Goal: Information Seeking & Learning: Learn about a topic

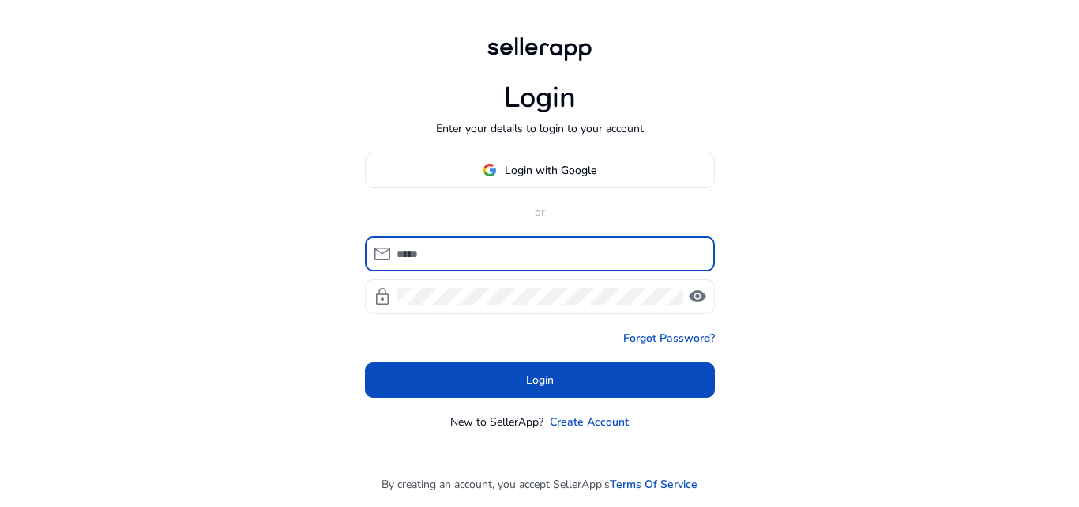
type input "**********"
click at [704, 298] on span "visibility" at bounding box center [697, 296] width 19 height 19
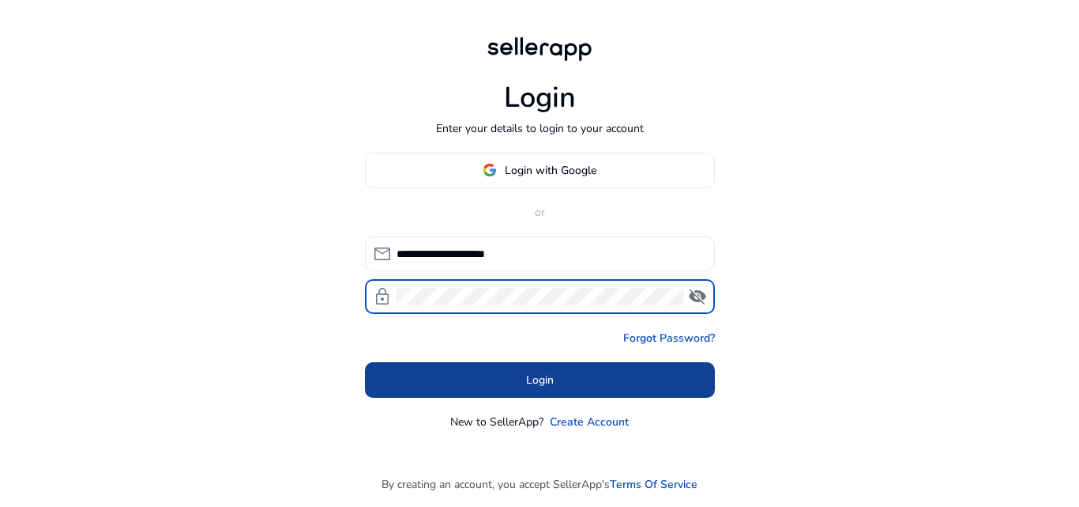
click at [582, 372] on span at bounding box center [540, 379] width 350 height 38
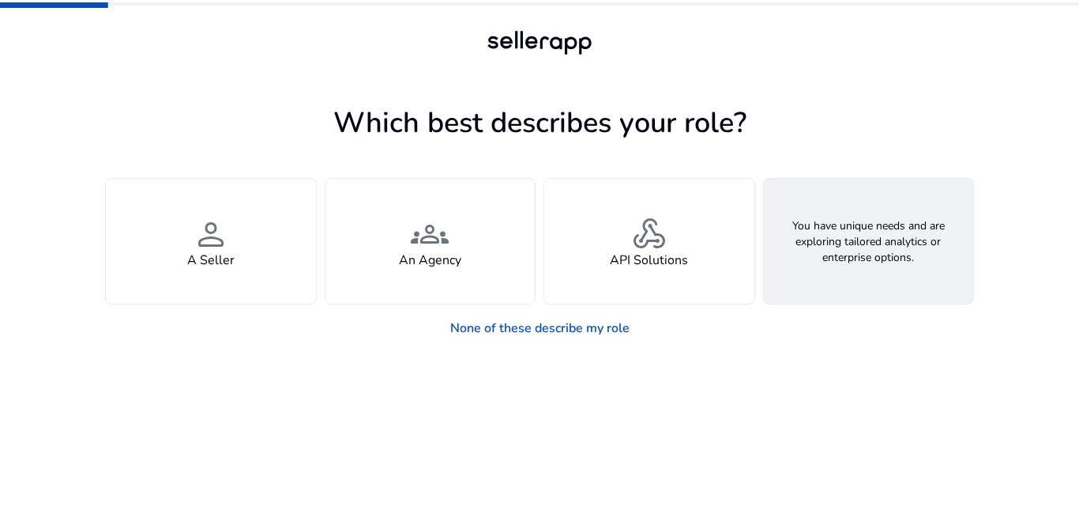
click at [893, 277] on div "feature_search Looking for Custom Solutions" at bounding box center [869, 241] width 210 height 125
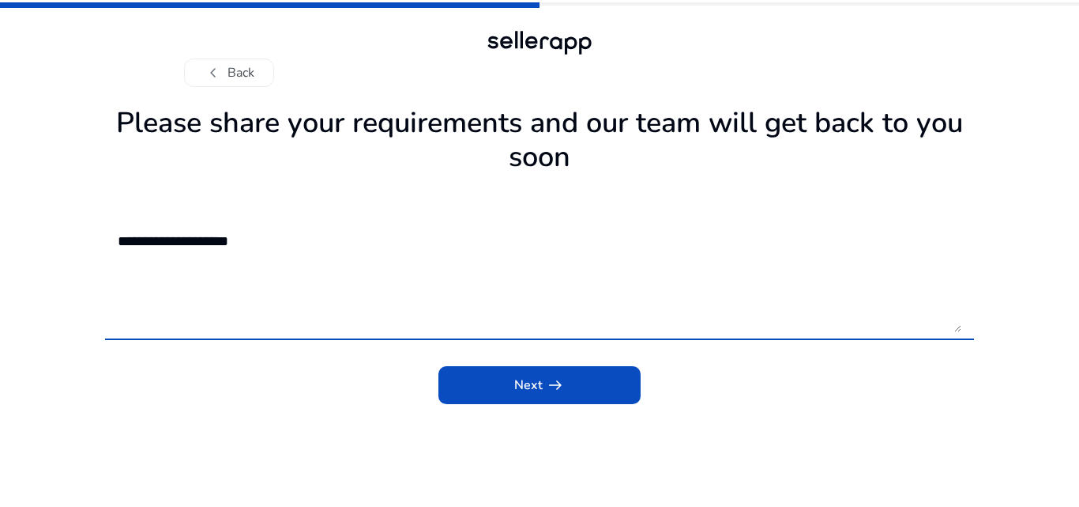
type textarea "**********"
click at [534, 405] on app-requirements "**********" at bounding box center [539, 303] width 869 height 407
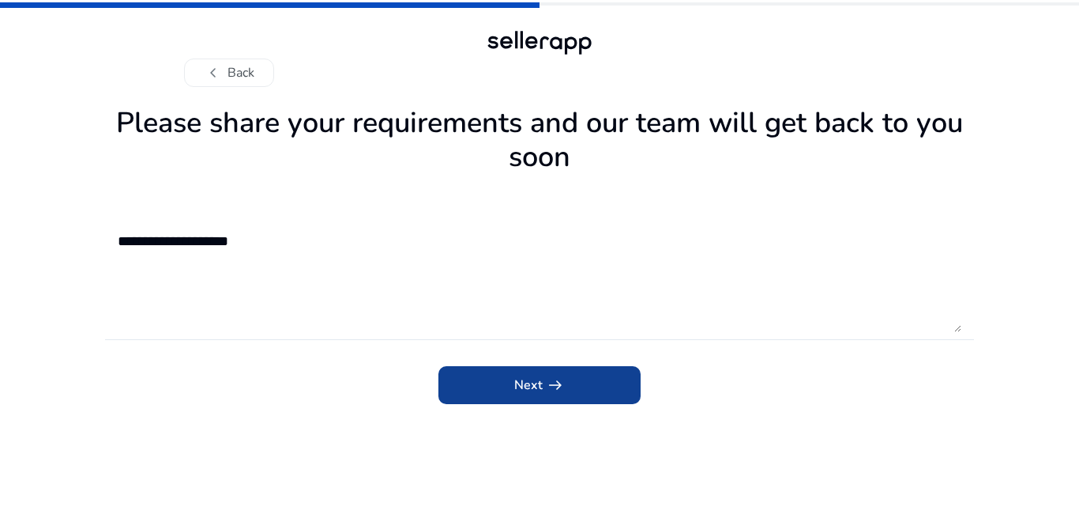
click at [539, 393] on span "Next arrow_right_alt" at bounding box center [539, 384] width 51 height 19
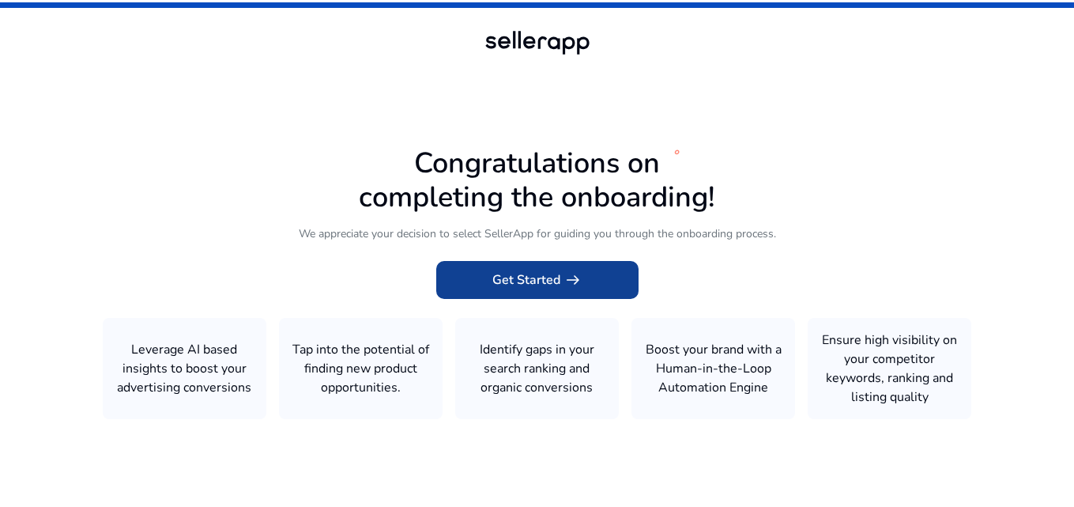
click at [539, 288] on span "Get Started arrow_right_alt" at bounding box center [537, 279] width 90 height 19
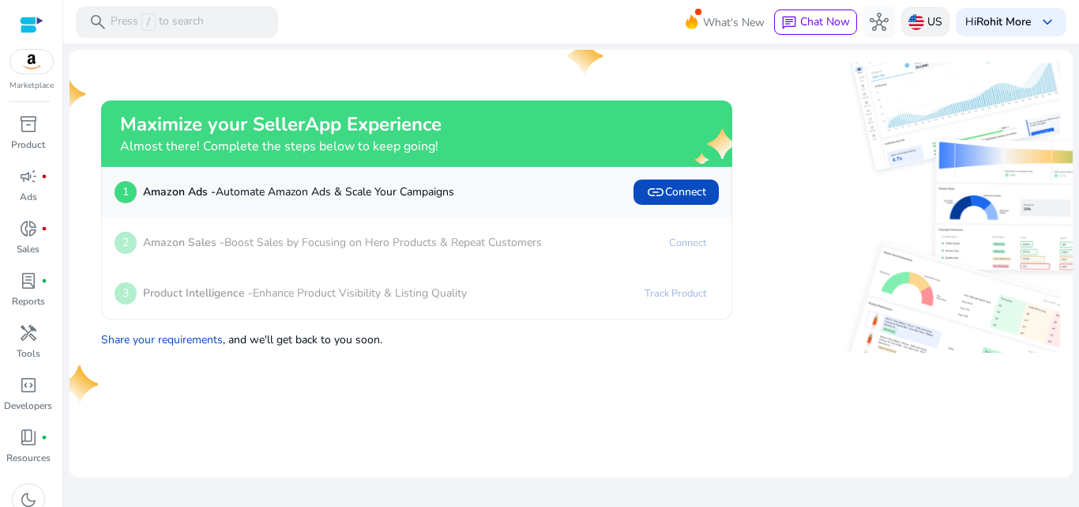
click at [923, 21] on div "US" at bounding box center [926, 21] width 48 height 29
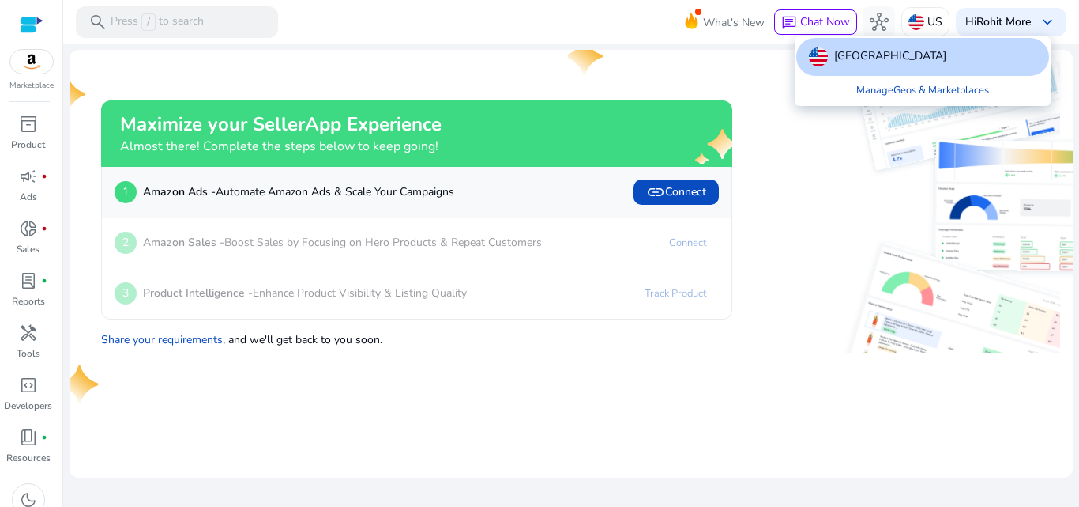
click at [889, 58] on p "United States" at bounding box center [890, 56] width 112 height 19
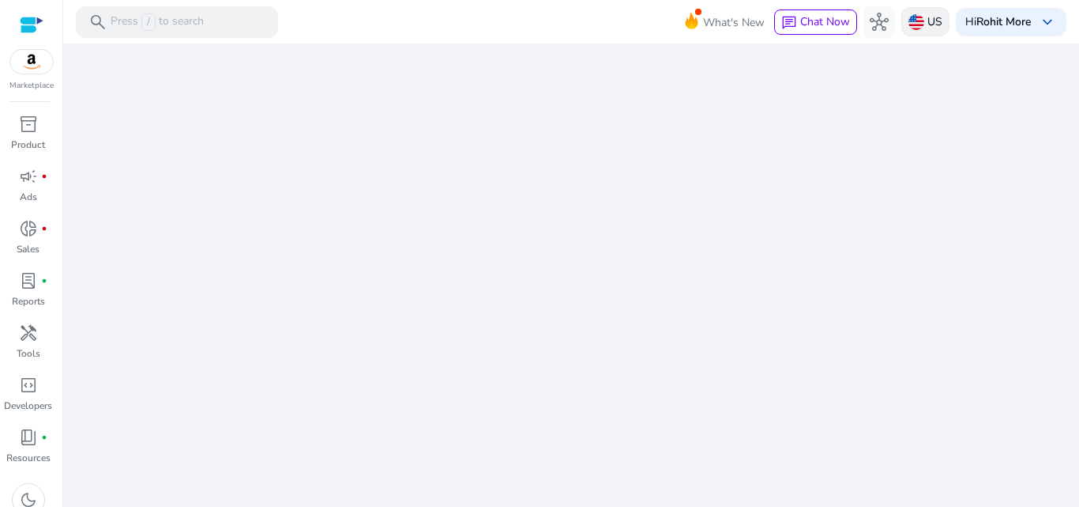
click at [931, 23] on p "US" at bounding box center [935, 22] width 15 height 28
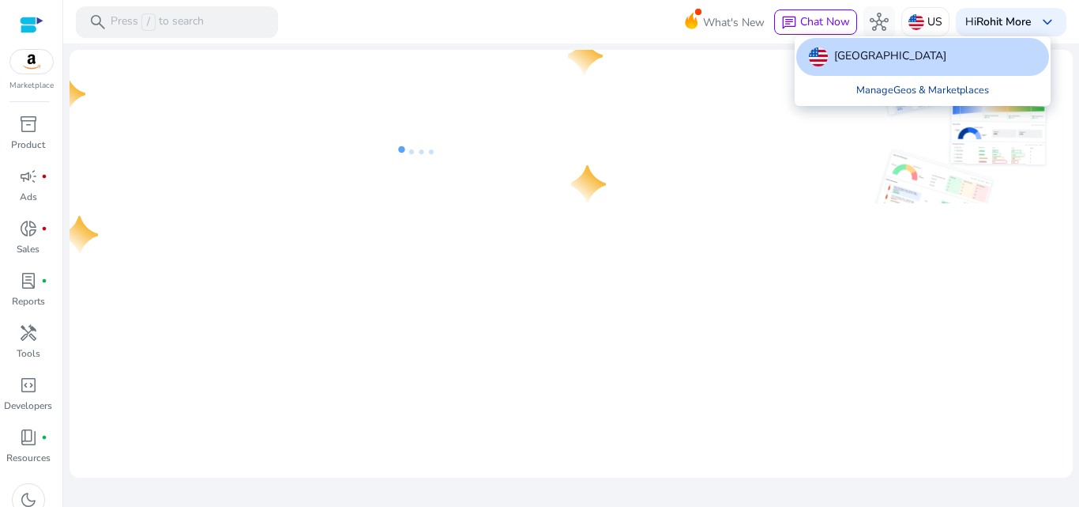
click at [919, 100] on link "Manage Geos & Marketplaces" at bounding box center [923, 90] width 158 height 28
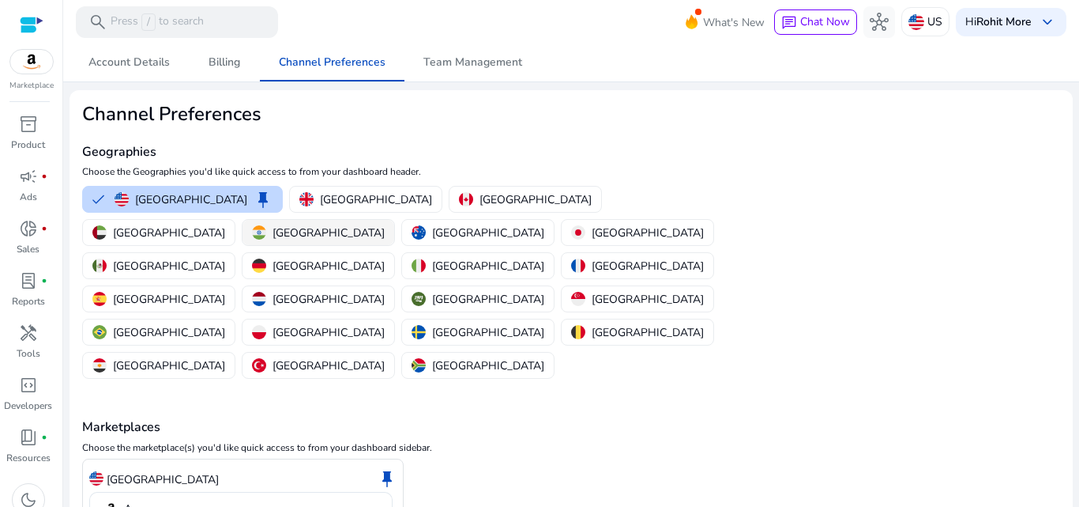
click at [385, 224] on div "[GEOGRAPHIC_DATA]" at bounding box center [318, 232] width 133 height 17
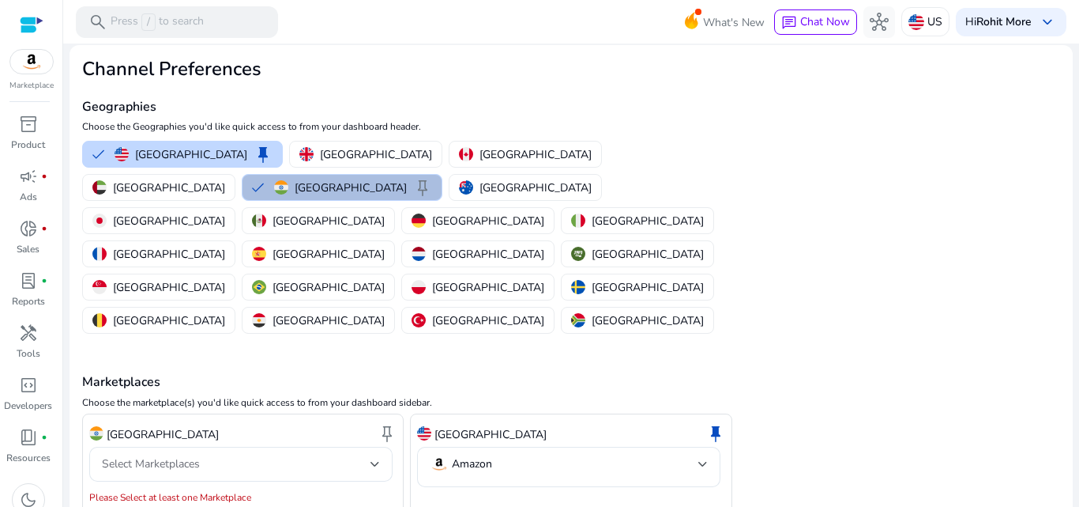
scroll to position [49, 0]
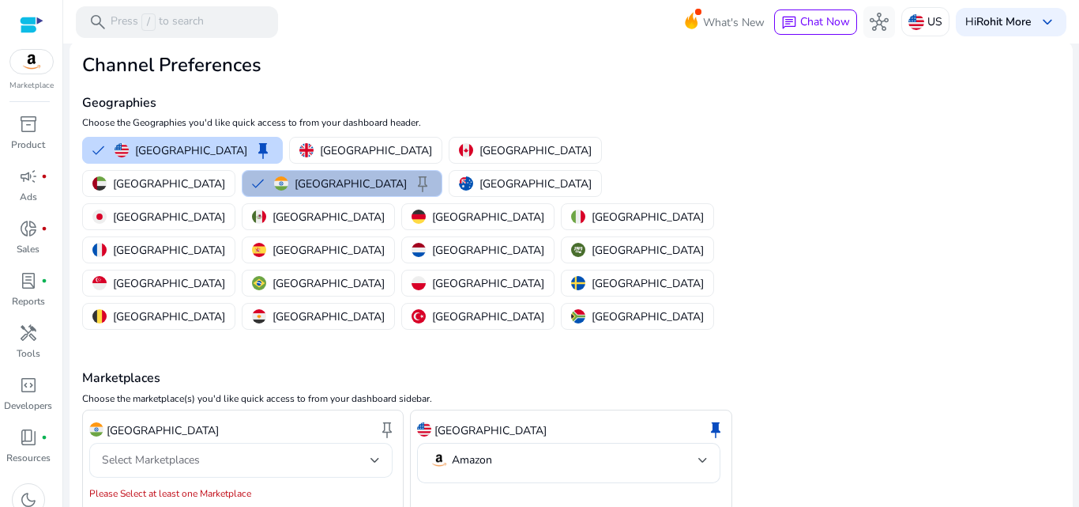
click at [303, 451] on div "Select Marketplaces" at bounding box center [236, 459] width 269 height 17
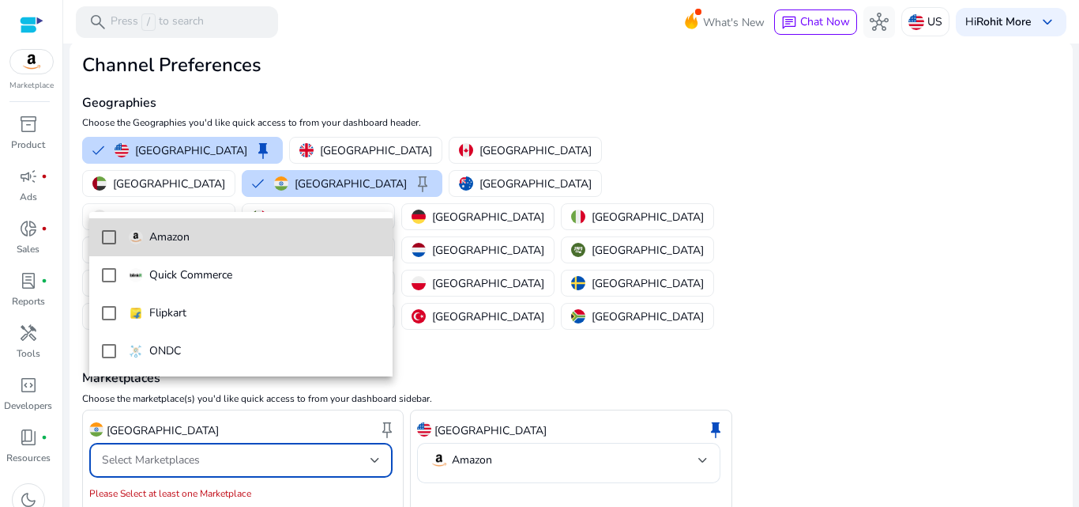
click at [108, 240] on mat-pseudo-checkbox at bounding box center [109, 237] width 14 height 14
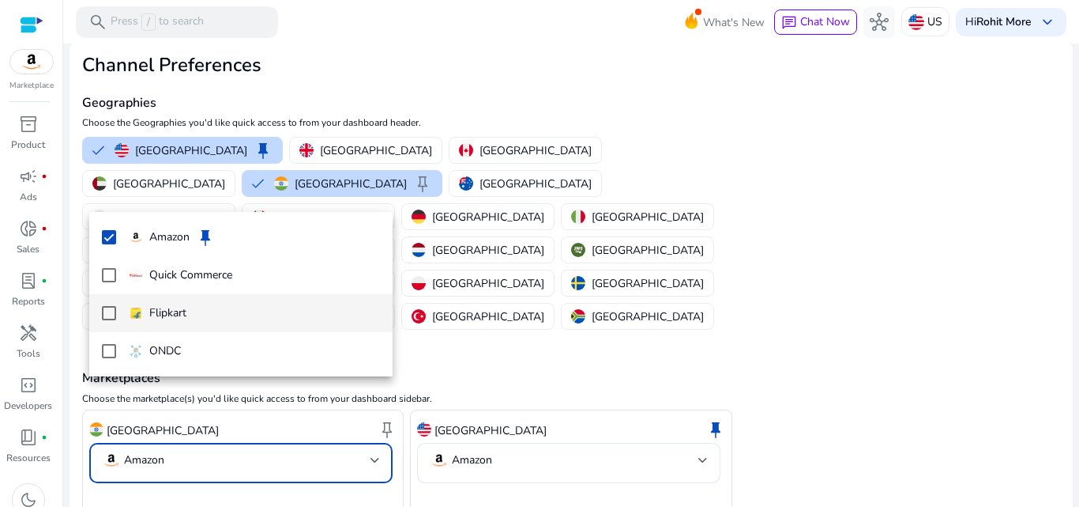
click at [111, 318] on mat-pseudo-checkbox at bounding box center [109, 313] width 14 height 14
click at [171, 476] on div at bounding box center [539, 253] width 1079 height 507
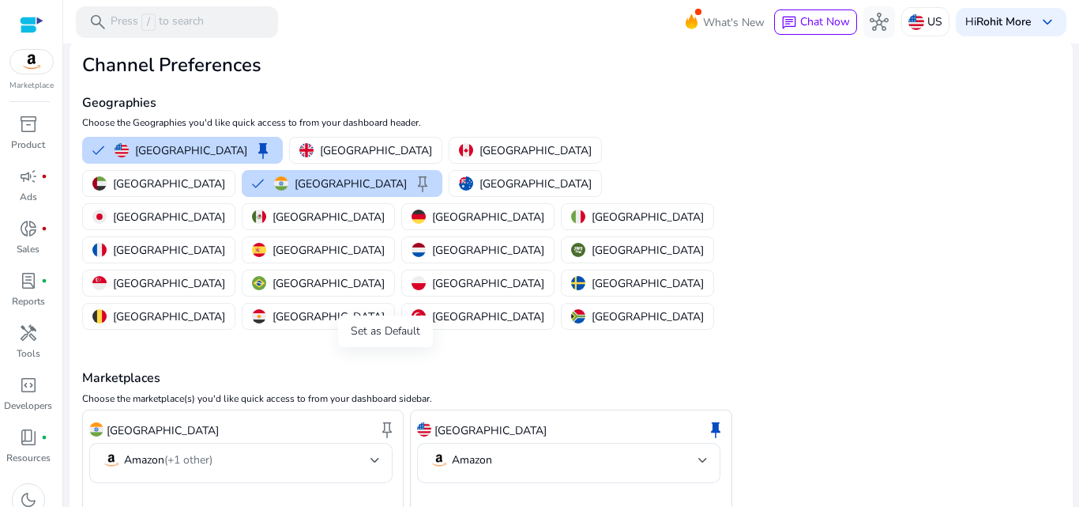
click at [384, 420] on span "keep" at bounding box center [387, 429] width 19 height 19
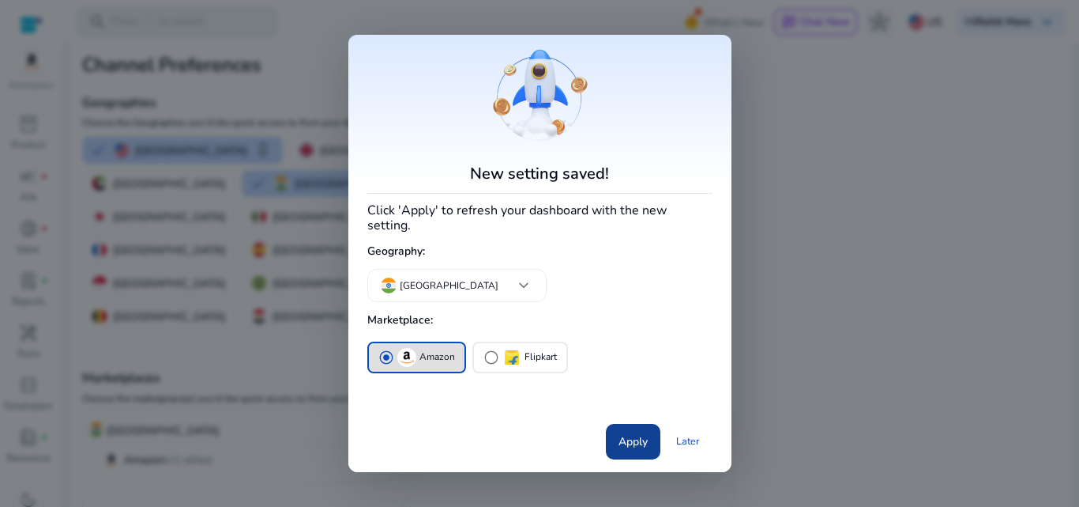
click at [622, 435] on span "Apply" at bounding box center [633, 441] width 29 height 17
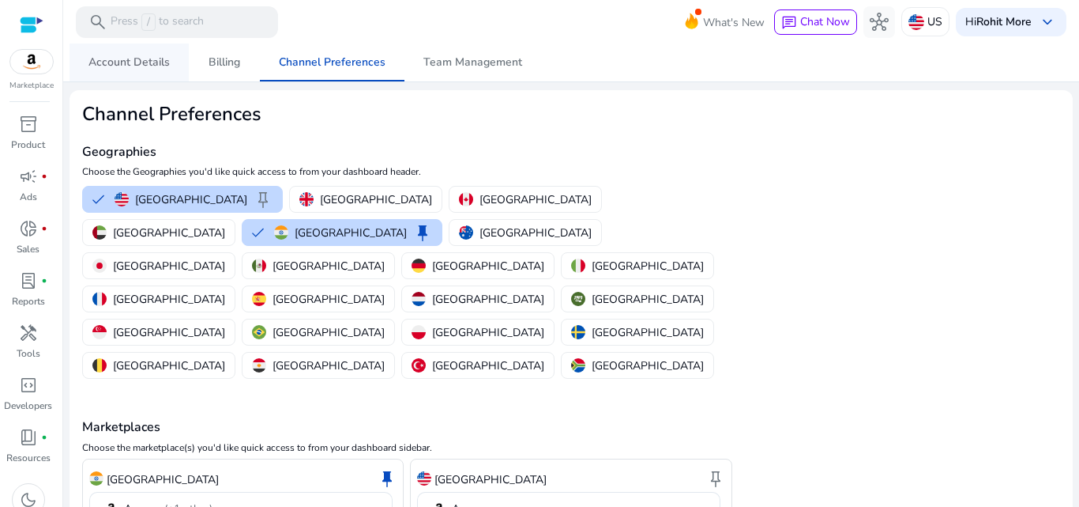
click at [143, 66] on span "Account Details" at bounding box center [129, 62] width 81 height 11
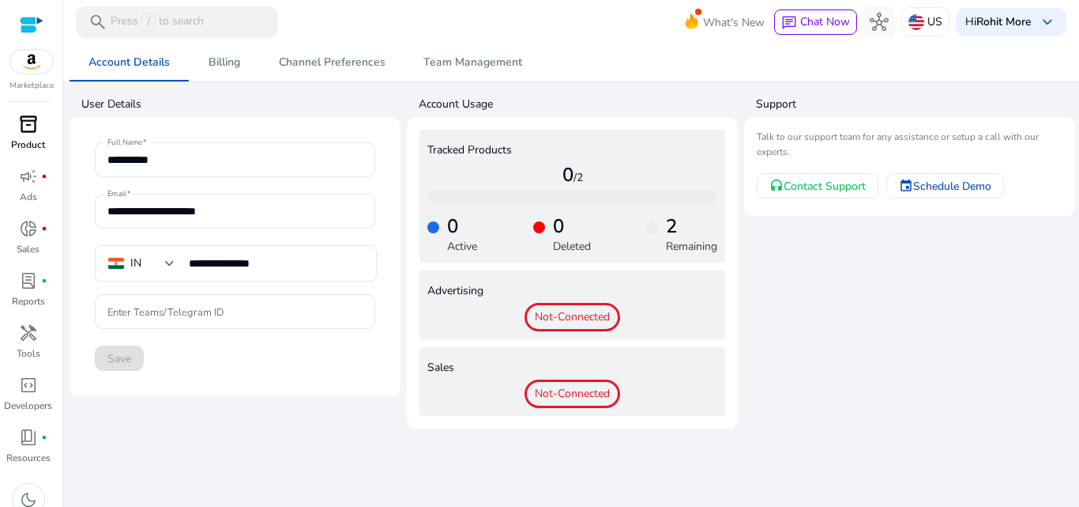
click at [30, 130] on span "inventory_2" at bounding box center [28, 124] width 19 height 19
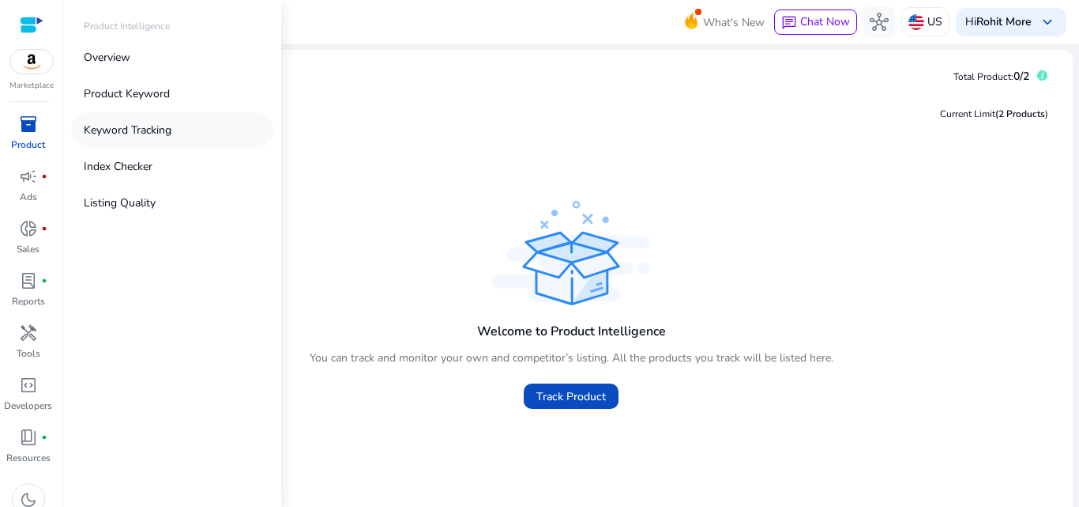
click at [137, 135] on p "Keyword Tracking" at bounding box center [128, 130] width 88 height 17
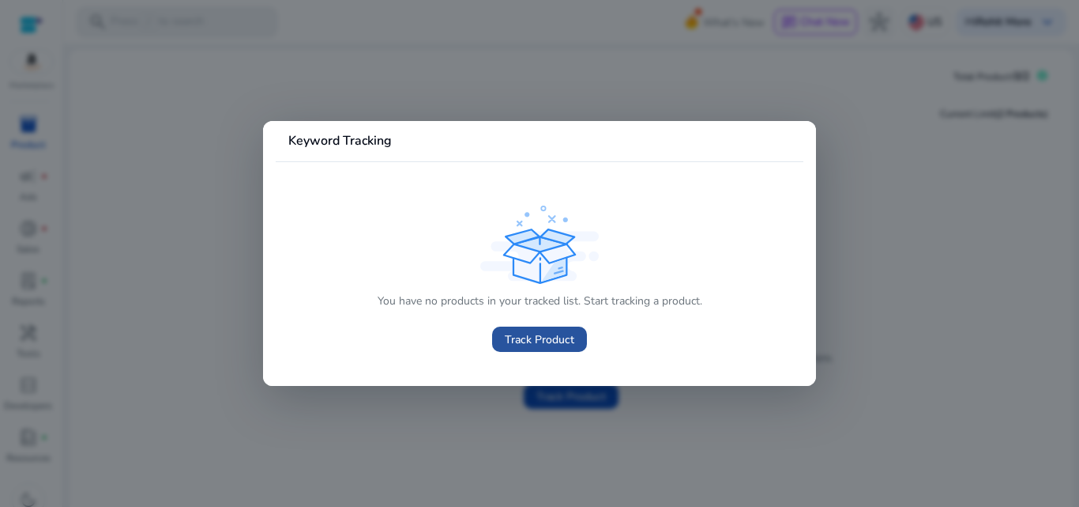
click at [527, 333] on span "Track Product" at bounding box center [540, 339] width 70 height 17
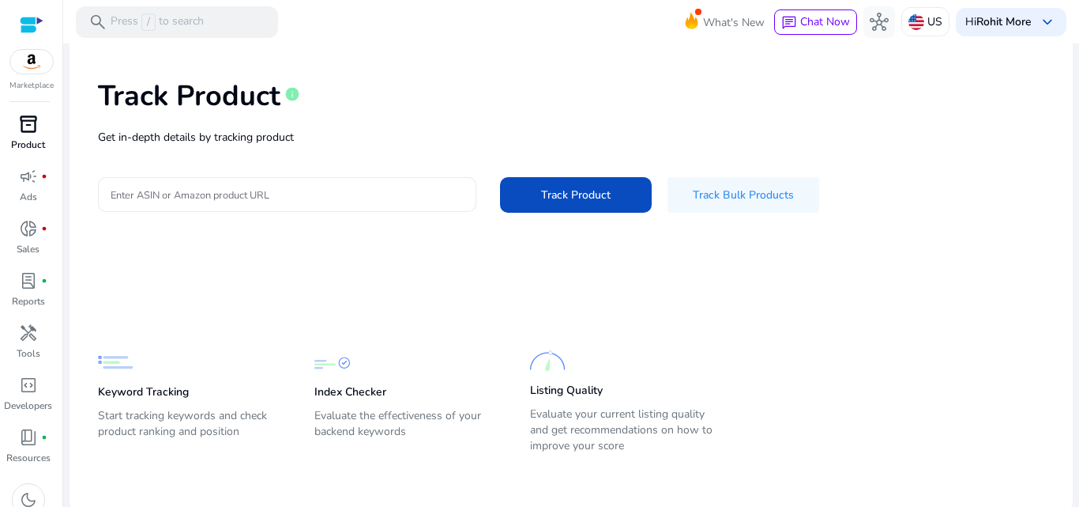
scroll to position [65, 0]
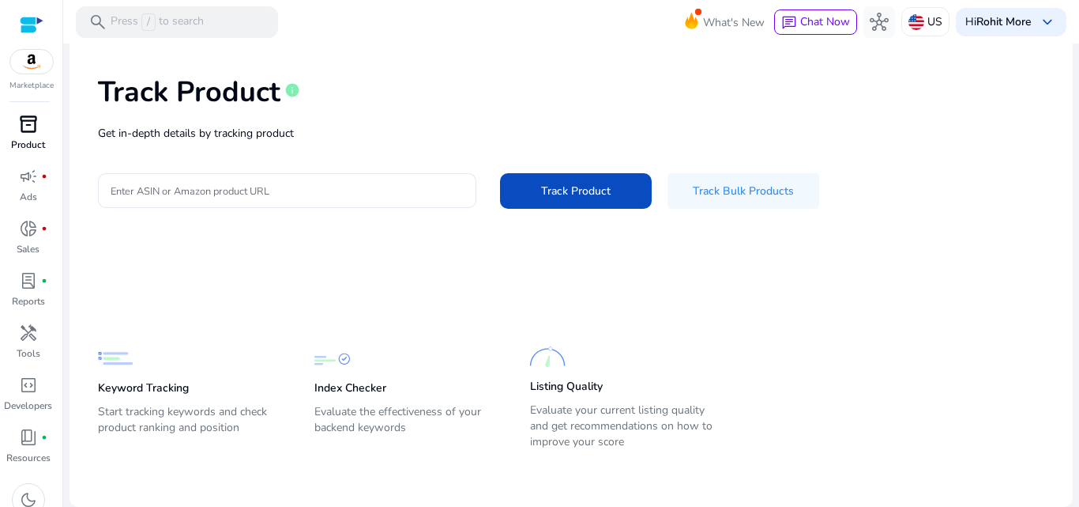
click at [31, 24] on div at bounding box center [32, 25] width 24 height 18
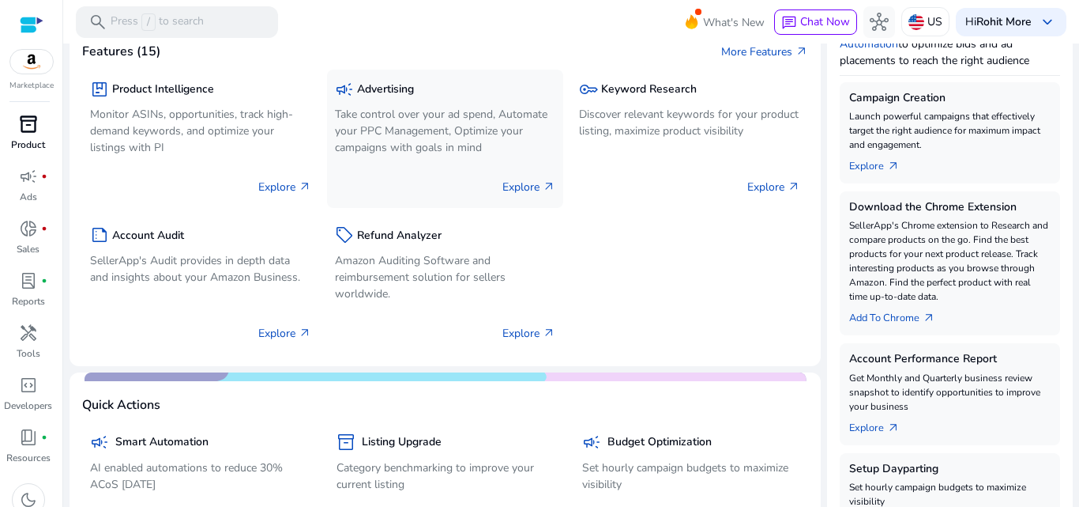
scroll to position [263, 0]
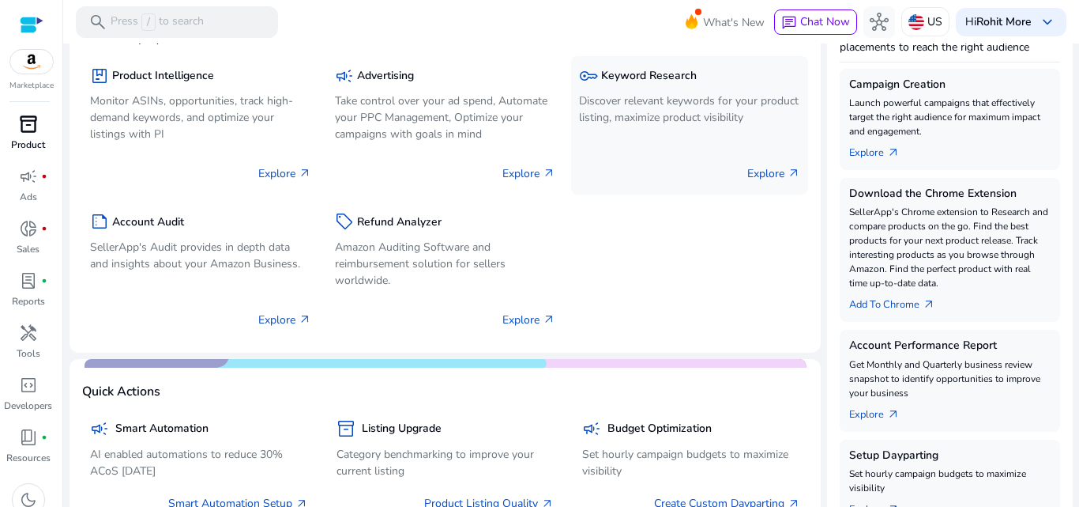
click at [661, 129] on div "key Keyword Research Discover relevant keywords for your product listing, maxim…" at bounding box center [689, 97] width 221 height 66
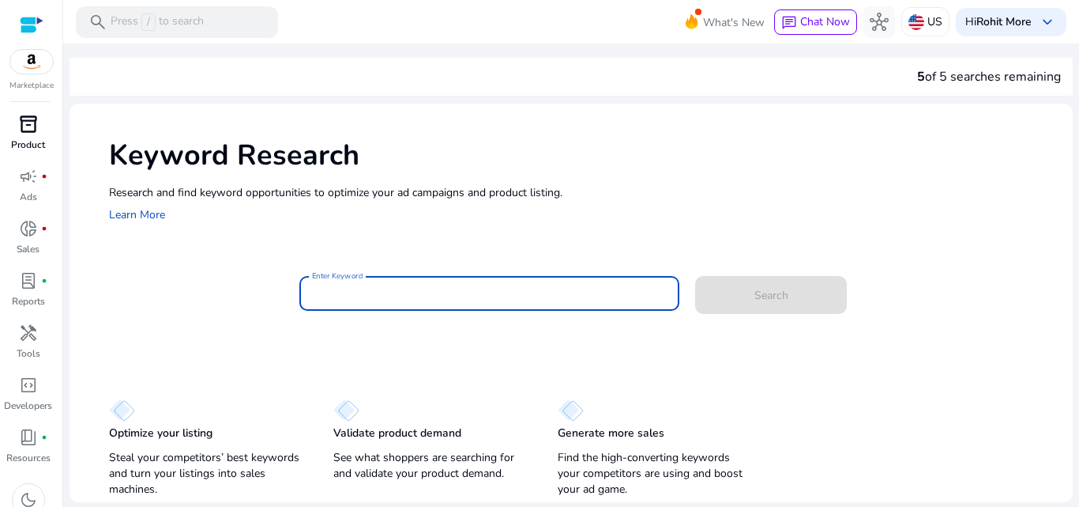
click at [397, 298] on input "Enter Keyword" at bounding box center [490, 292] width 356 height 17
paste input "**********"
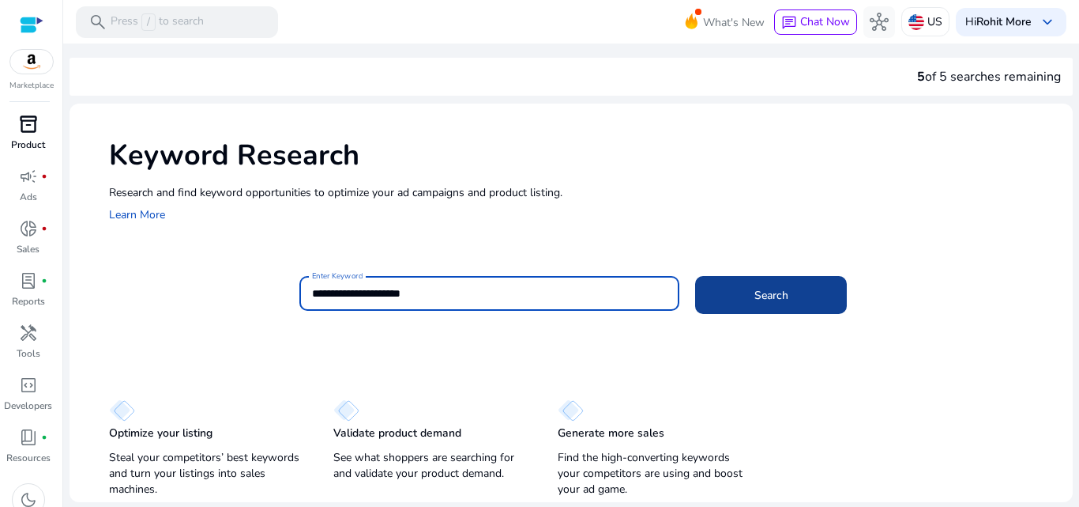
type input "**********"
click at [732, 296] on span at bounding box center [771, 295] width 152 height 38
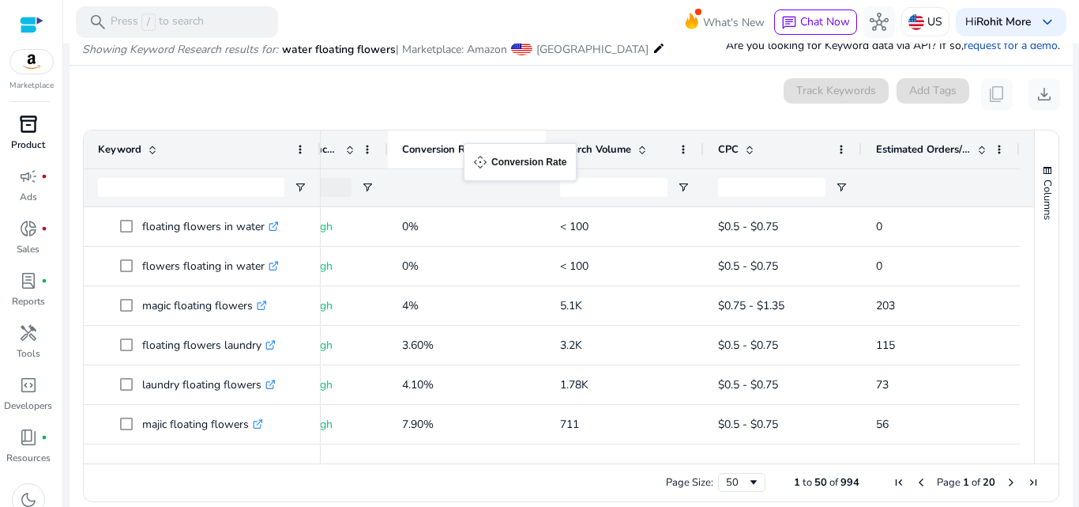
drag, startPoint x: 911, startPoint y: 158, endPoint x: 472, endPoint y: 153, distance: 439.4
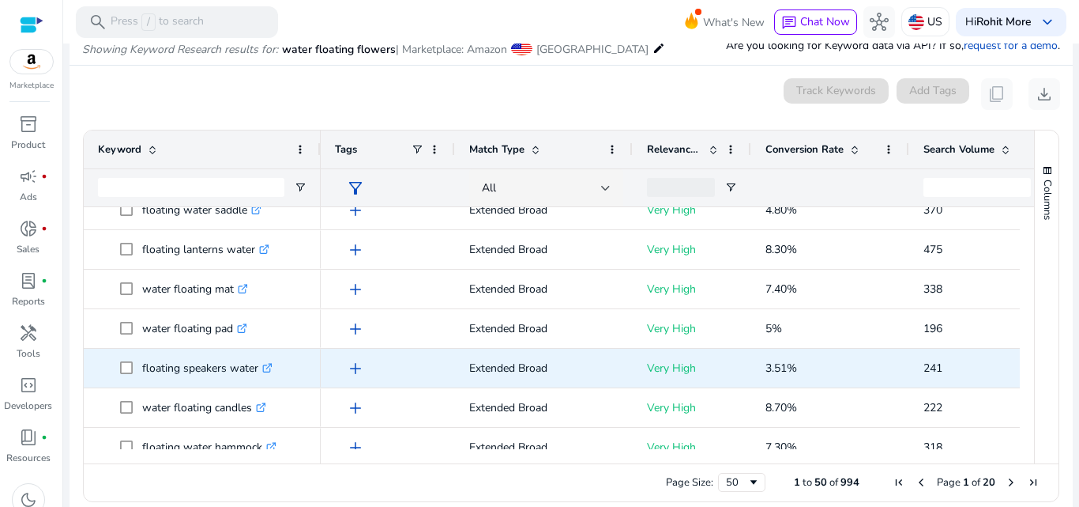
scroll to position [649, 0]
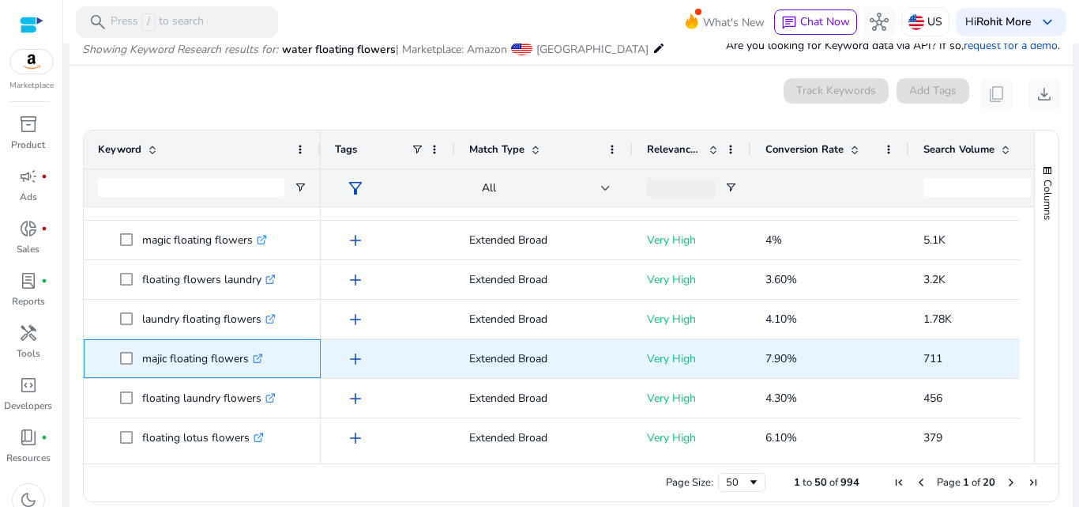
drag, startPoint x: 142, startPoint y: 421, endPoint x: 247, endPoint y: 363, distance: 119.6
click at [247, 363] on p "majic floating flowers .st0{fill:#2c8af8}" at bounding box center [202, 358] width 121 height 32
copy p "majic floating flowers"
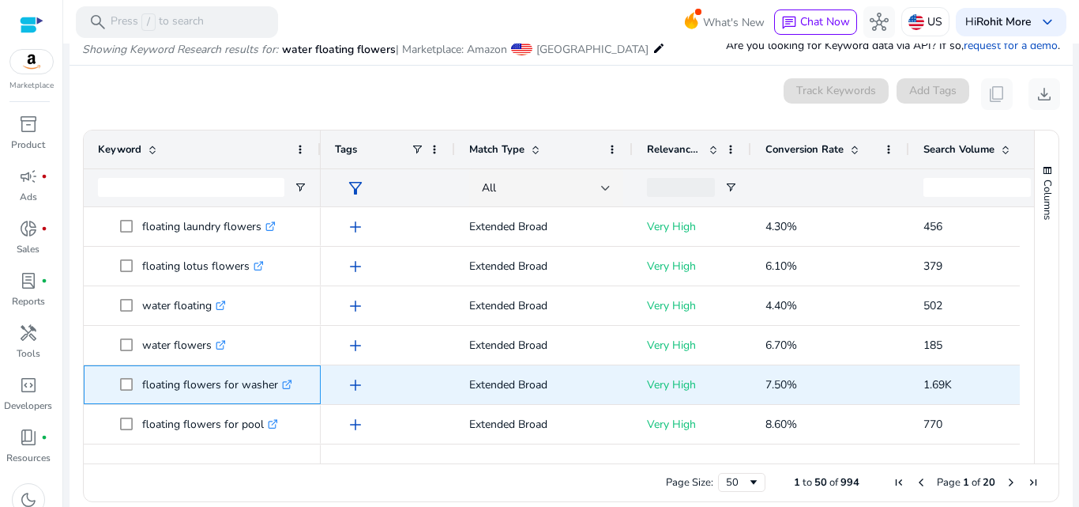
drag, startPoint x: 138, startPoint y: 385, endPoint x: 276, endPoint y: 386, distance: 137.5
click at [276, 386] on span "floating flowers for washer .st0{fill:#2c8af8}" at bounding box center [213, 384] width 186 height 32
copy span "floating flowers for washer"
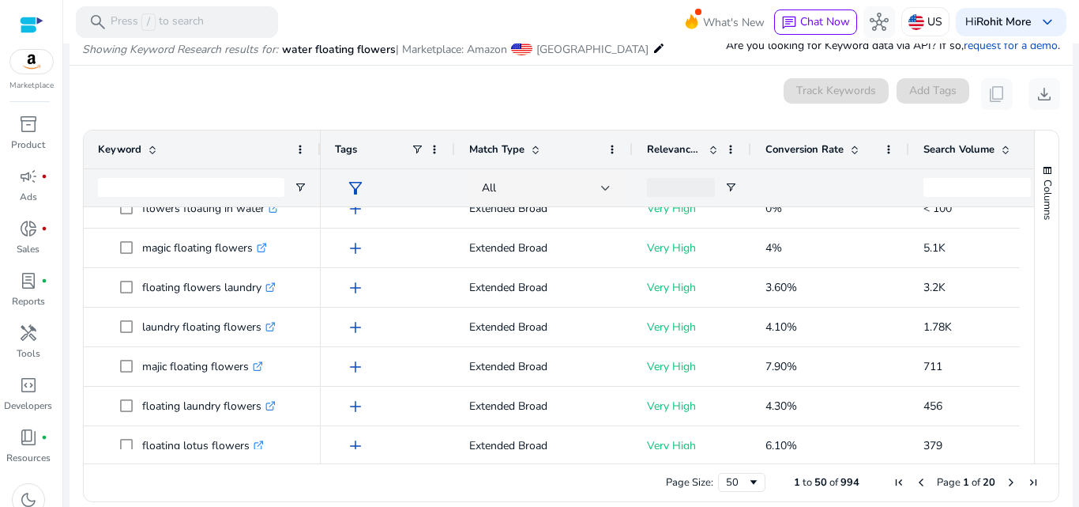
scroll to position [65, 0]
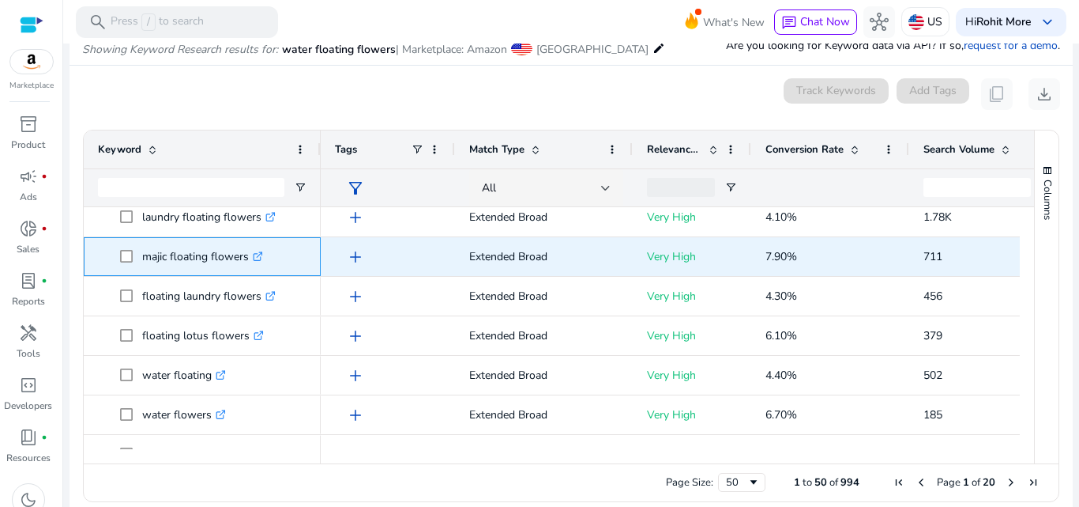
drag, startPoint x: 143, startPoint y: 254, endPoint x: 248, endPoint y: 263, distance: 105.5
click at [248, 263] on p "majic floating flowers .st0{fill:#2c8af8}" at bounding box center [202, 256] width 121 height 32
copy p "majic floating flowers"
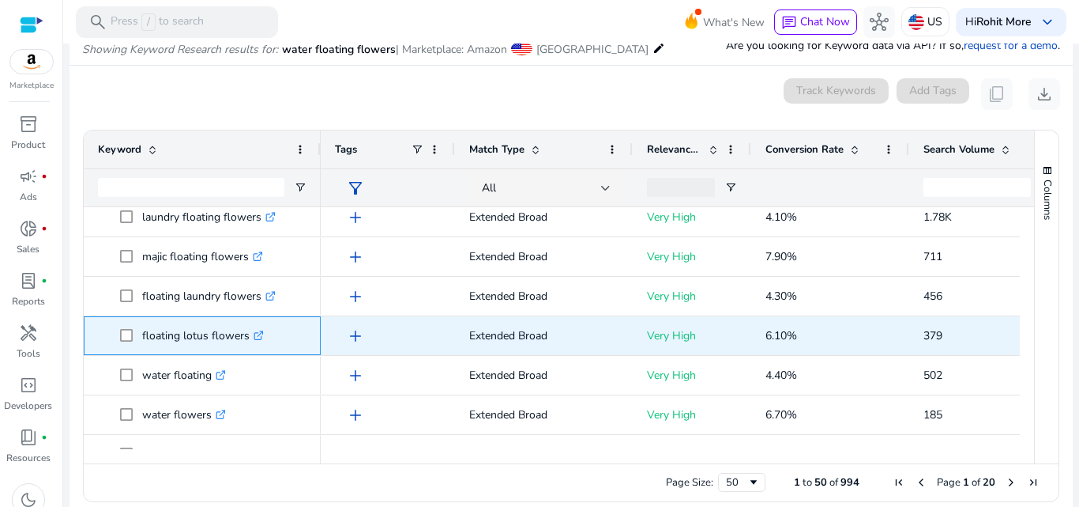
drag, startPoint x: 141, startPoint y: 337, endPoint x: 246, endPoint y: 341, distance: 104.4
click at [246, 341] on span "floating lotus flowers .st0{fill:#2c8af8}" at bounding box center [213, 335] width 186 height 32
copy span "floating lotus flowers"
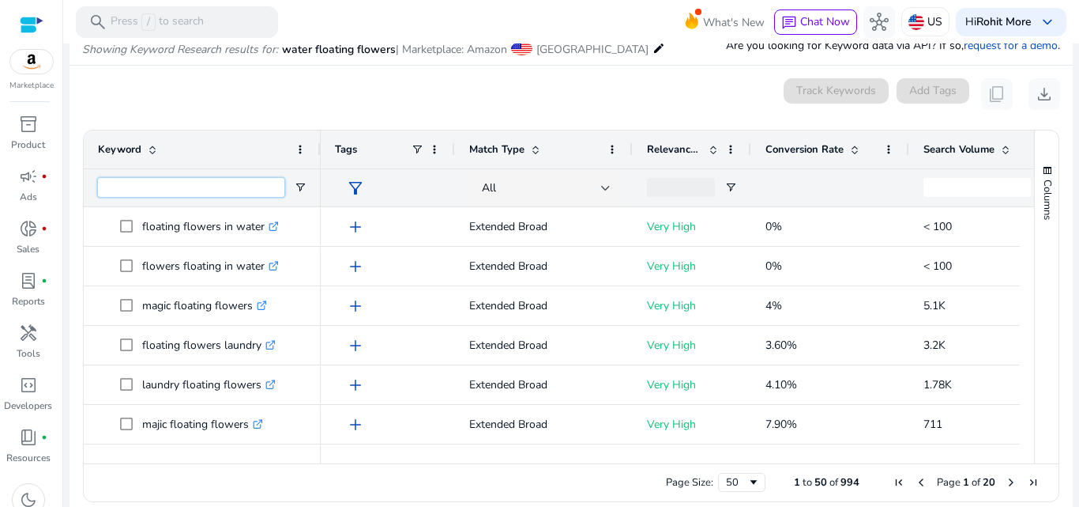
click at [211, 192] on input "Keyword Filter Input" at bounding box center [191, 187] width 186 height 19
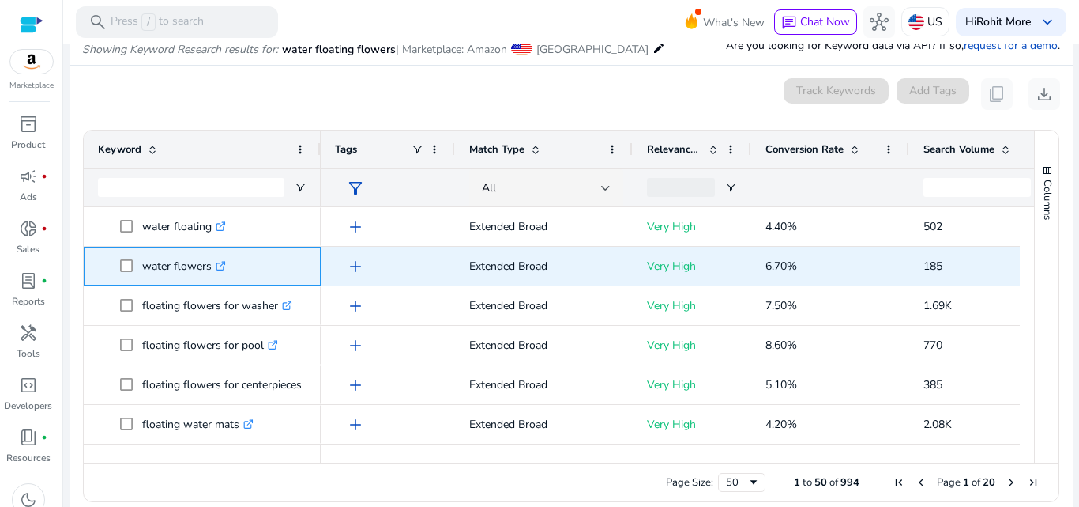
drag, startPoint x: 143, startPoint y: 269, endPoint x: 209, endPoint y: 276, distance: 65.9
click at [209, 276] on p "water flowers .st0{fill:#2c8af8}" at bounding box center [184, 266] width 84 height 32
copy p "water flowers"
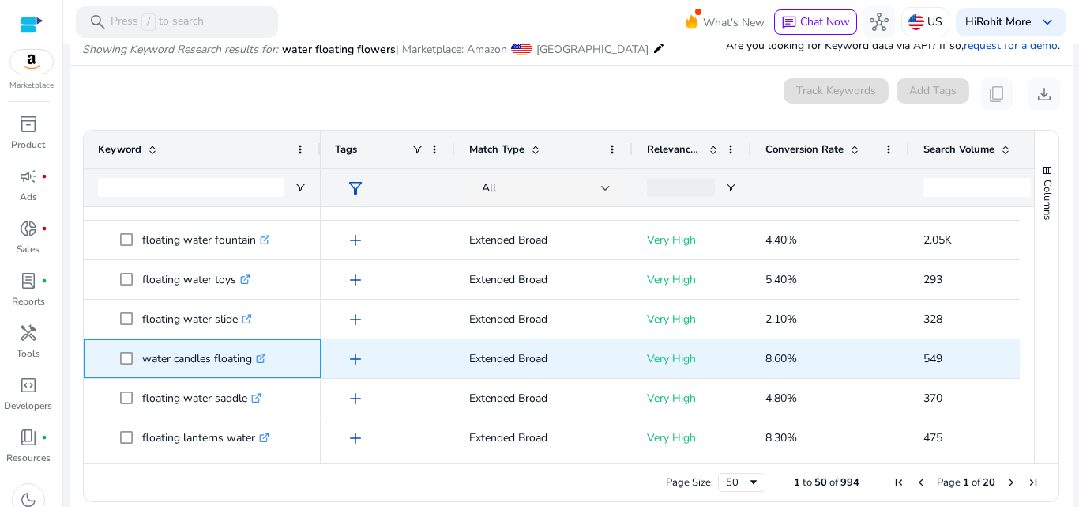
drag, startPoint x: 143, startPoint y: 359, endPoint x: 251, endPoint y: 367, distance: 108.5
click at [251, 367] on p "water candles floating .st0{fill:#2c8af8}" at bounding box center [204, 358] width 124 height 32
copy p "water candles floating"
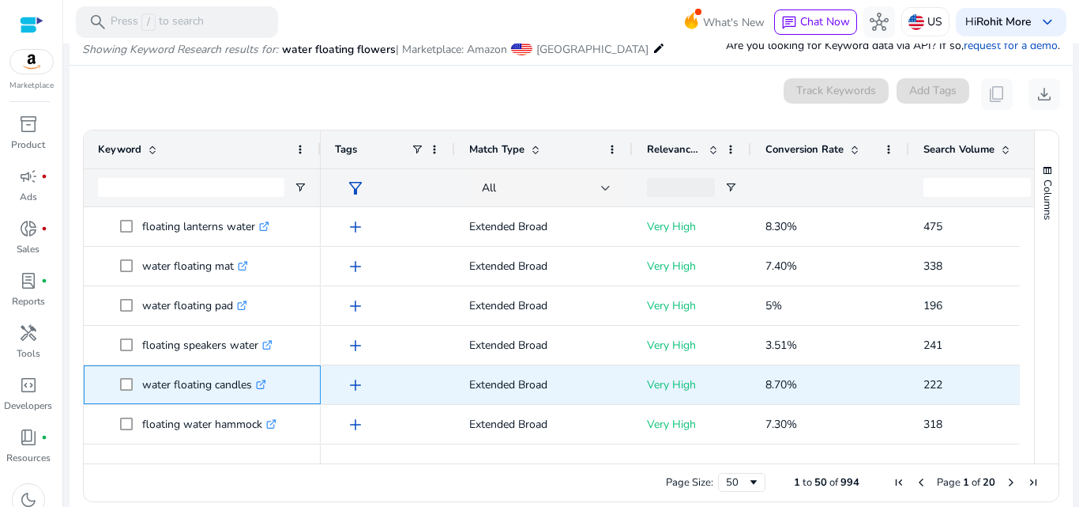
drag, startPoint x: 141, startPoint y: 386, endPoint x: 254, endPoint y: 390, distance: 113.1
click at [254, 390] on span "water floating candles .st0{fill:#2c8af8}" at bounding box center [213, 384] width 186 height 32
copy span "water floating candles"
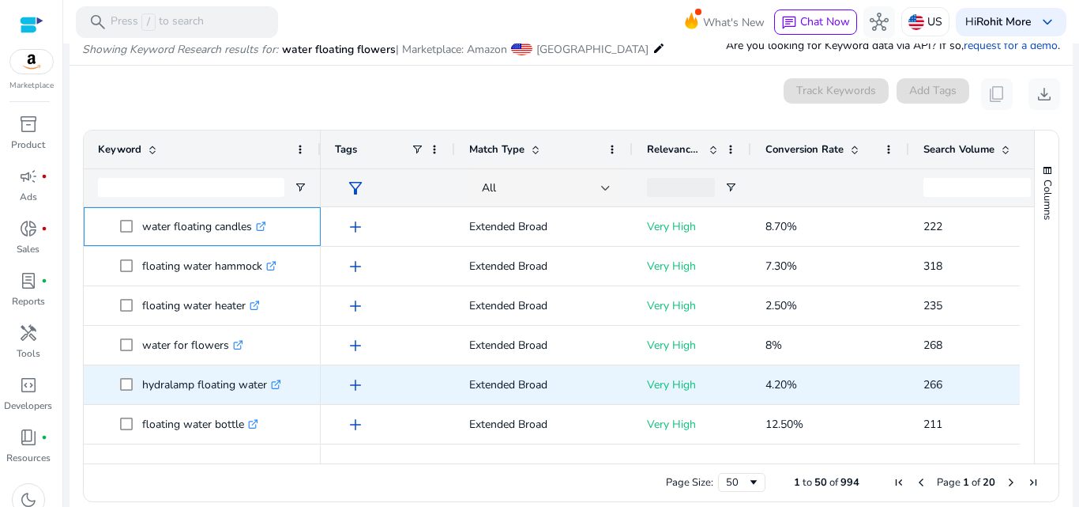
scroll to position [977, 0]
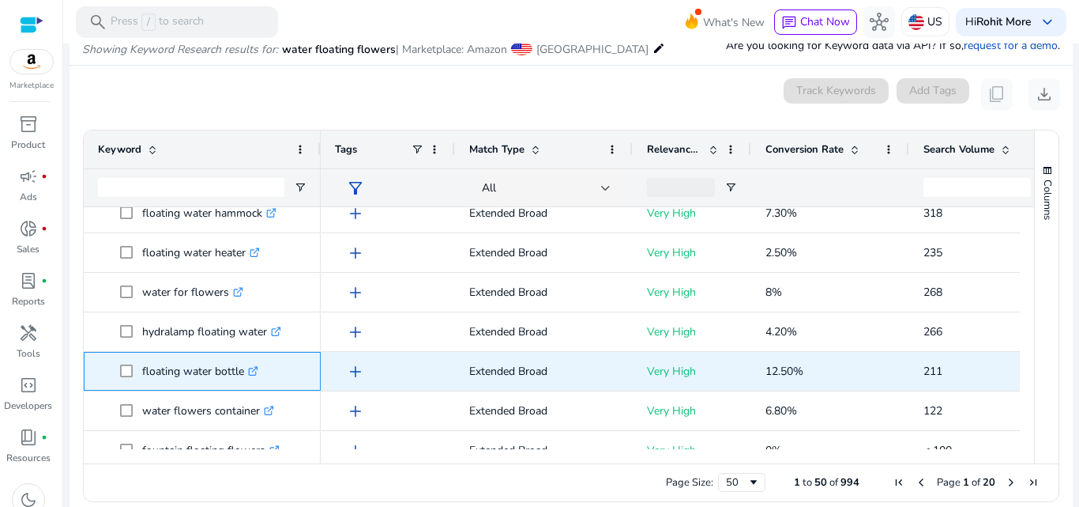
drag, startPoint x: 143, startPoint y: 374, endPoint x: 244, endPoint y: 381, distance: 101.4
click at [244, 381] on p "floating water bottle .st0{fill:#2c8af8}" at bounding box center [200, 371] width 116 height 32
copy p "floating water bottle"
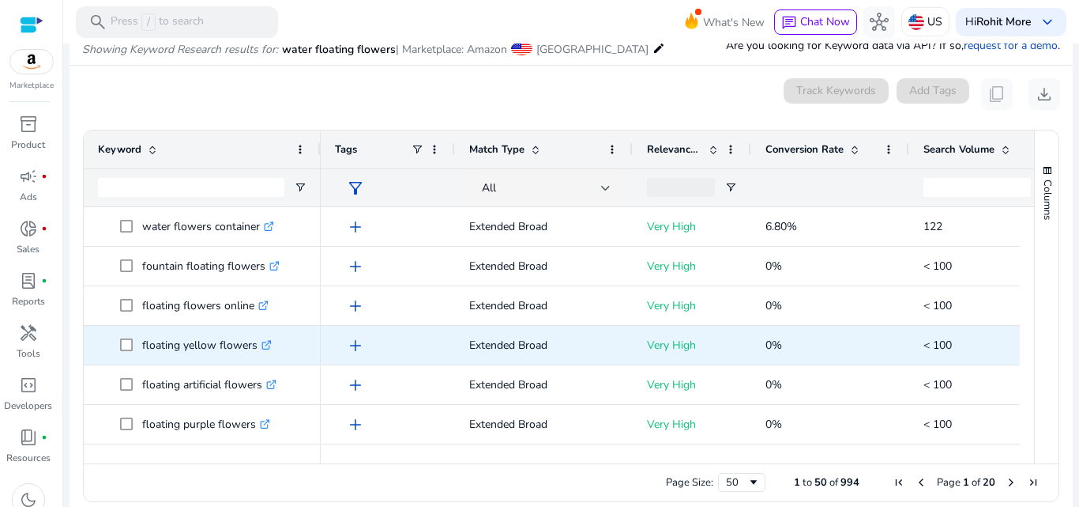
scroll to position [1343, 0]
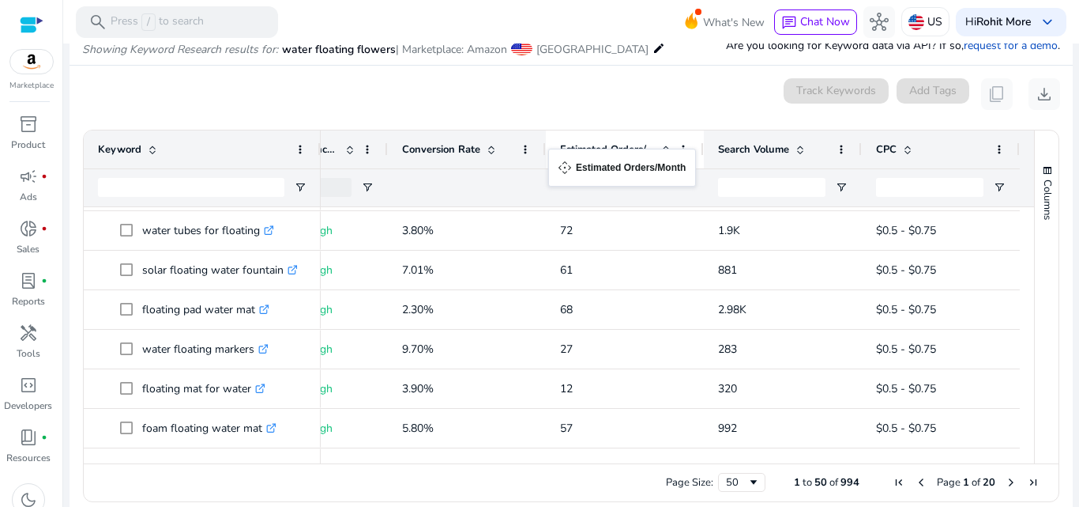
drag, startPoint x: 919, startPoint y: 138, endPoint x: 556, endPoint y: 158, distance: 363.2
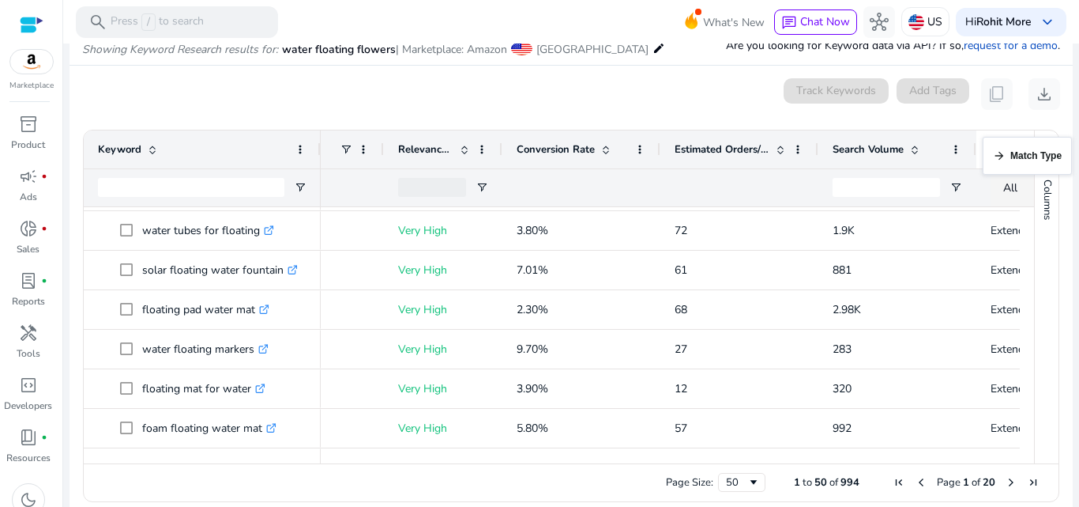
drag, startPoint x: 551, startPoint y: 148, endPoint x: 998, endPoint y: 149, distance: 447.2
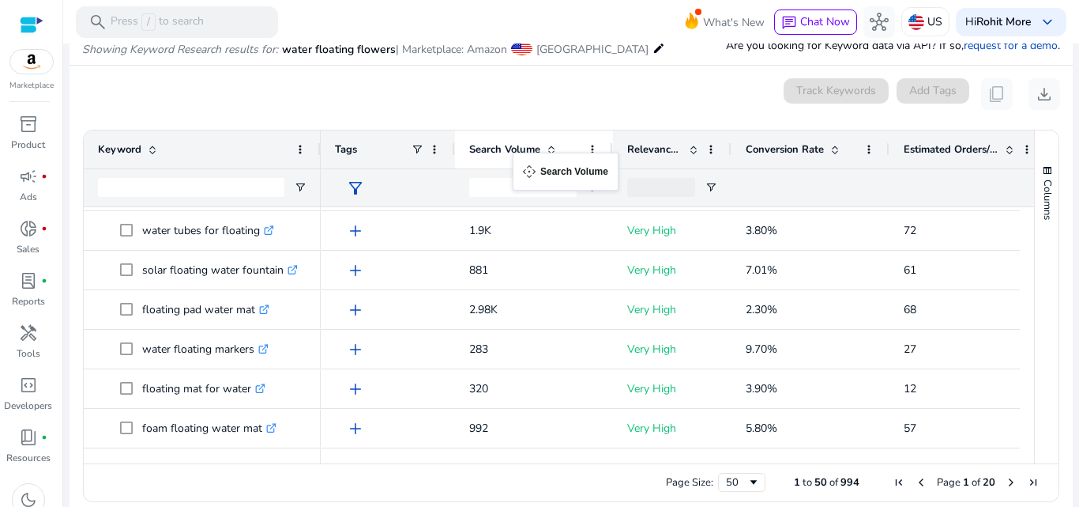
drag, startPoint x: 947, startPoint y: 141, endPoint x: 521, endPoint y: 162, distance: 426.4
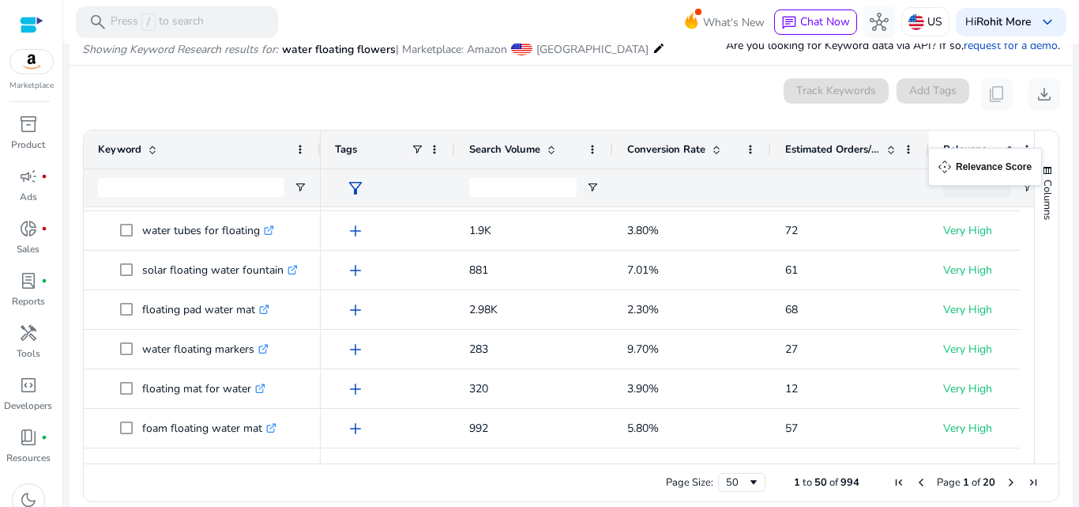
drag, startPoint x: 670, startPoint y: 146, endPoint x: 936, endPoint y: 157, distance: 266.5
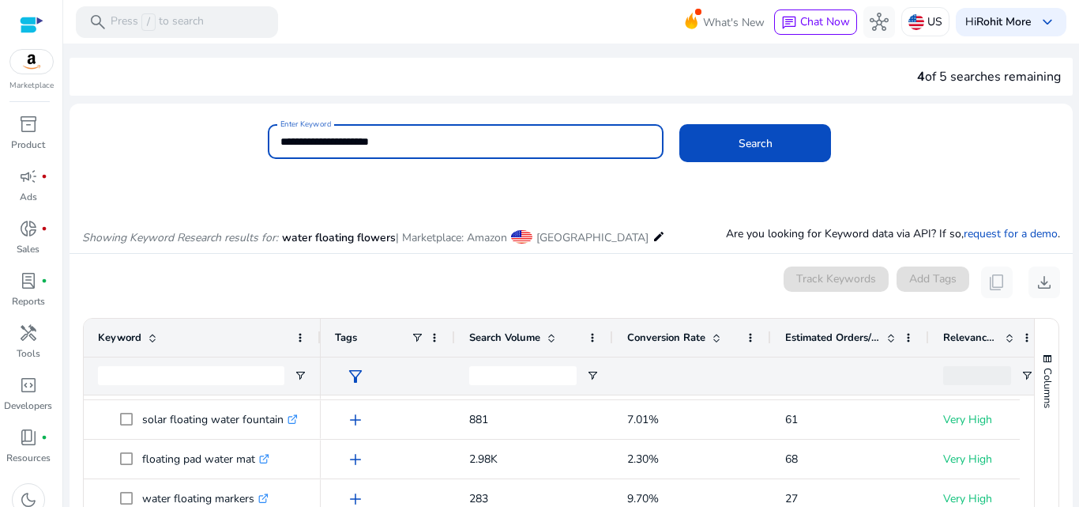
click at [333, 138] on input "**********" at bounding box center [466, 141] width 371 height 17
type input "**********"
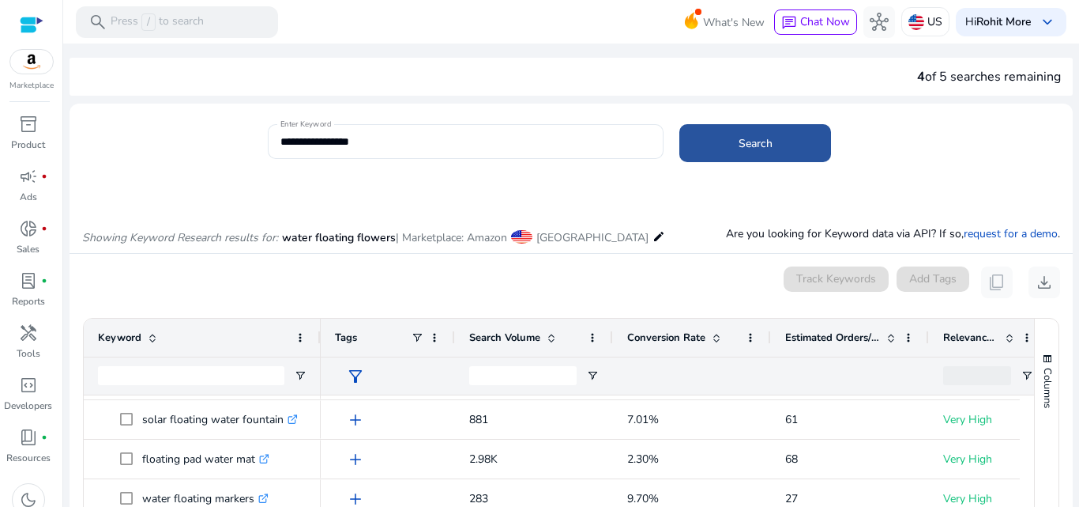
click at [717, 145] on span at bounding box center [756, 143] width 152 height 38
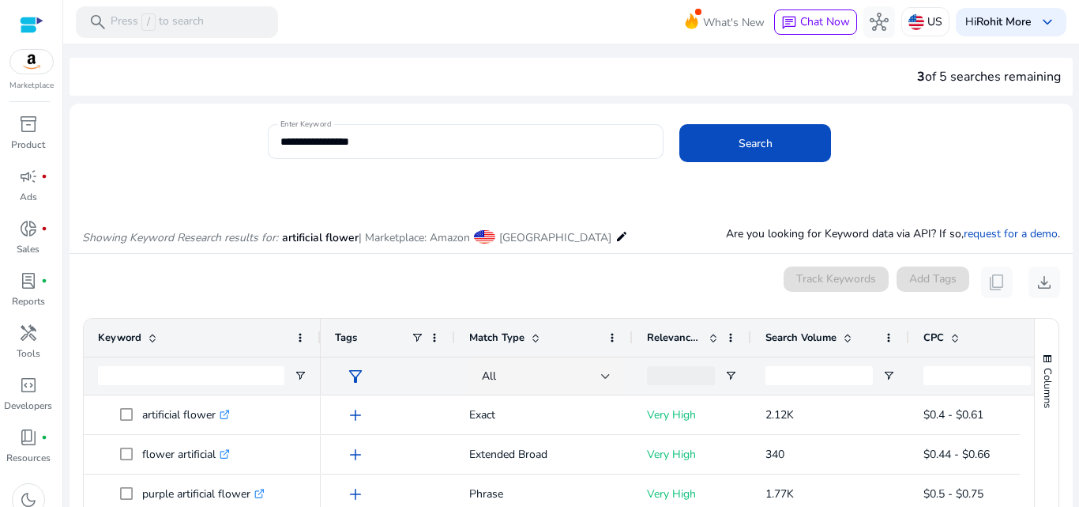
scroll to position [188, 0]
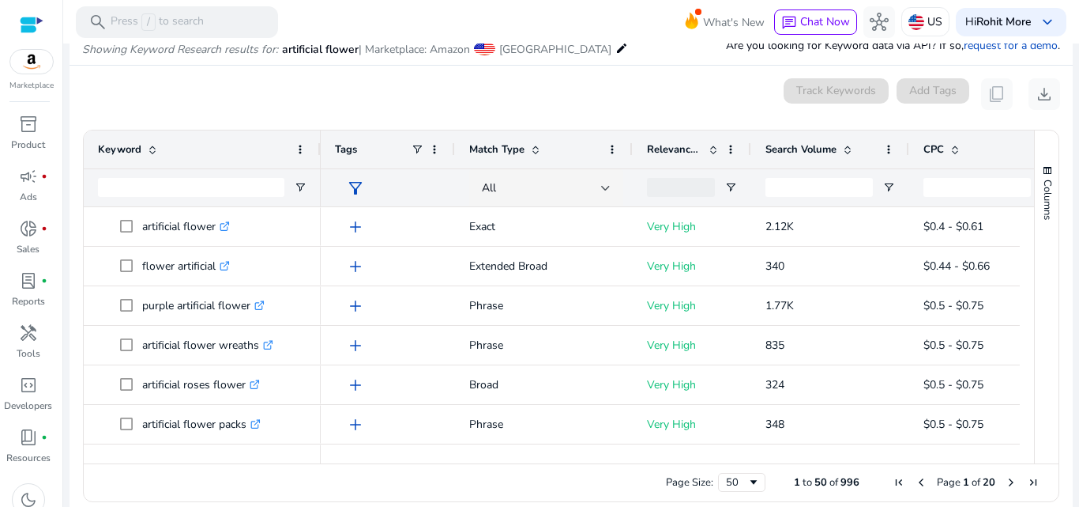
drag, startPoint x: 729, startPoint y: 463, endPoint x: 799, endPoint y: 465, distance: 70.4
click at [799, 465] on div "Page Size: 50 1 to 50 of 996 Page 1 of 20" at bounding box center [571, 482] width 975 height 38
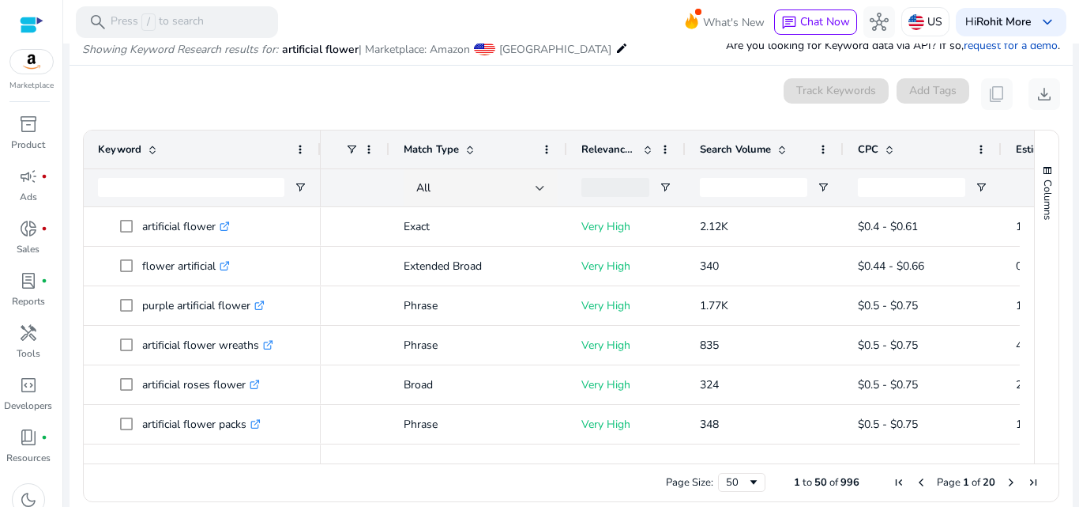
scroll to position [0, 0]
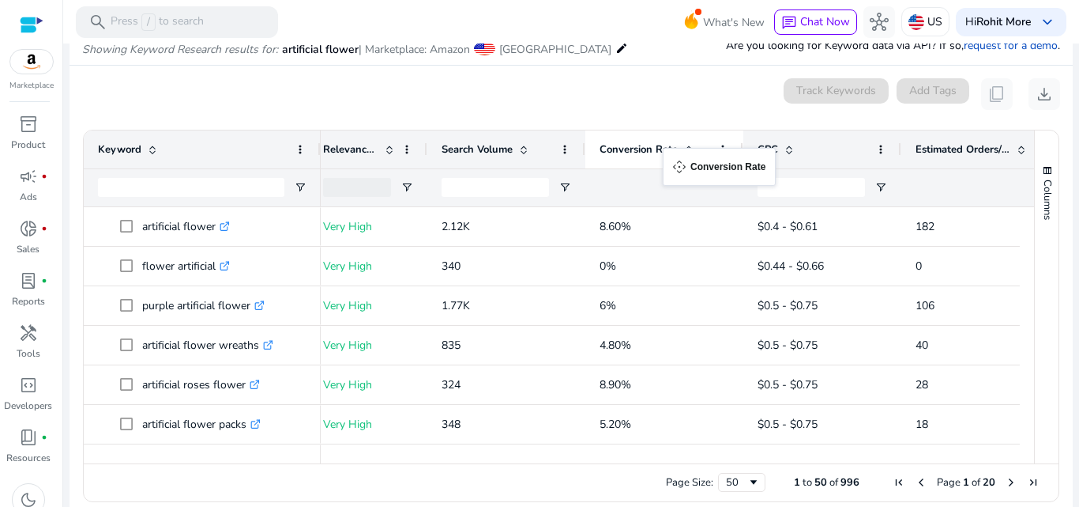
drag, startPoint x: 966, startPoint y: 143, endPoint x: 671, endPoint y: 157, distance: 295.1
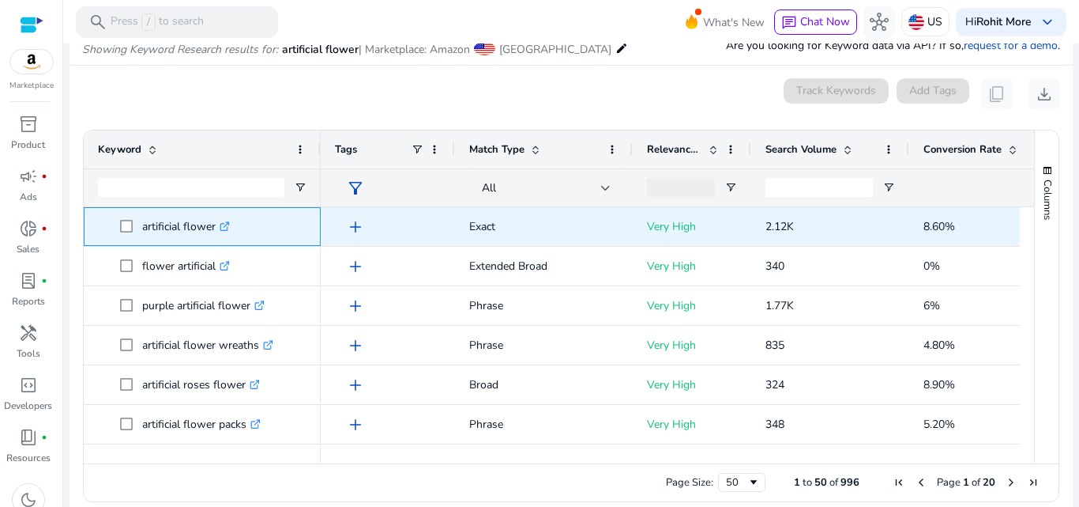
drag, startPoint x: 138, startPoint y: 228, endPoint x: 216, endPoint y: 243, distance: 79.0
click at [216, 243] on div "artificial flower .st0{fill:#2c8af8}" at bounding box center [202, 226] width 209 height 37
copy span "artificial flower"
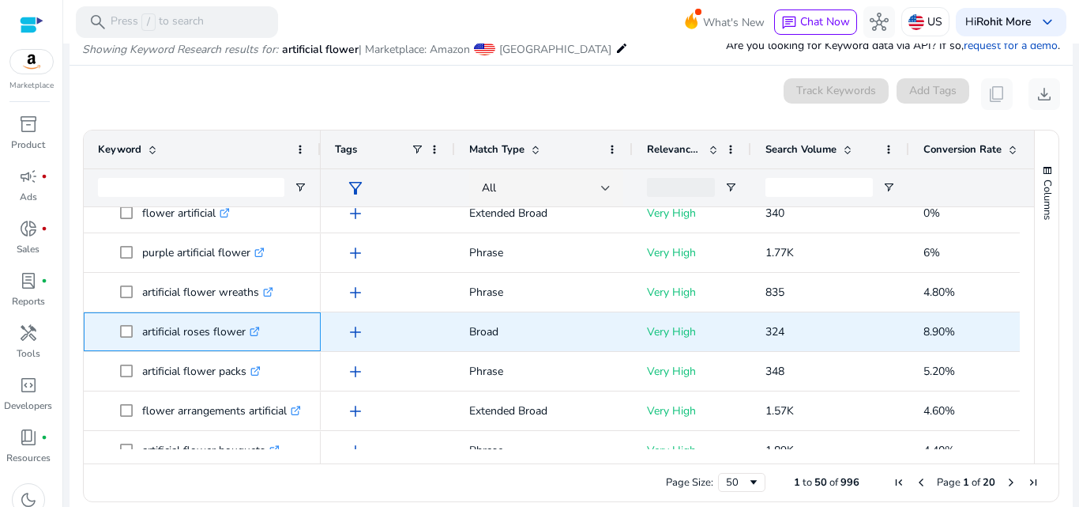
drag, startPoint x: 140, startPoint y: 334, endPoint x: 246, endPoint y: 349, distance: 106.9
click at [246, 349] on div "artificial roses flower .st0{fill:#2c8af8}" at bounding box center [202, 331] width 209 height 37
copy span "artificial roses flower"
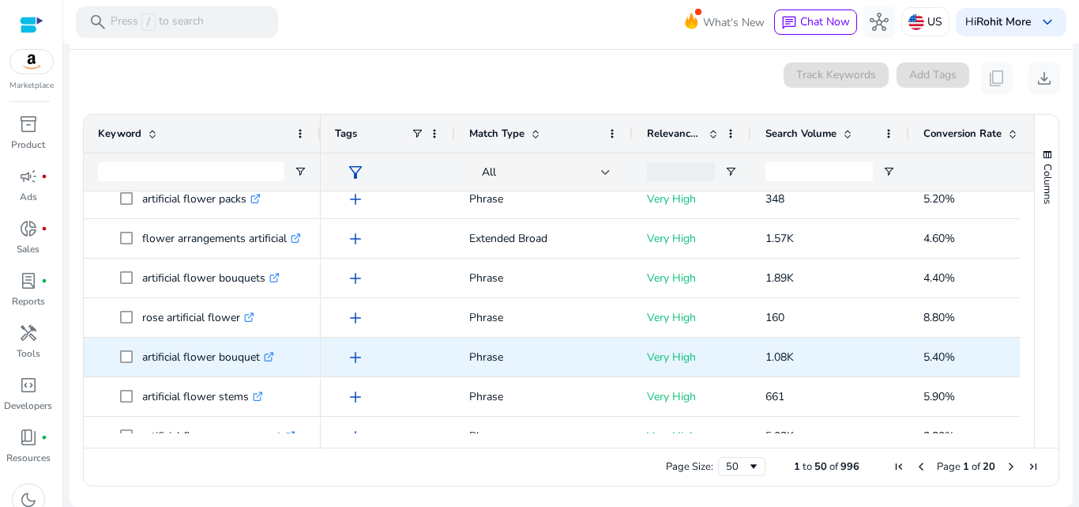
scroll to position [211, 0]
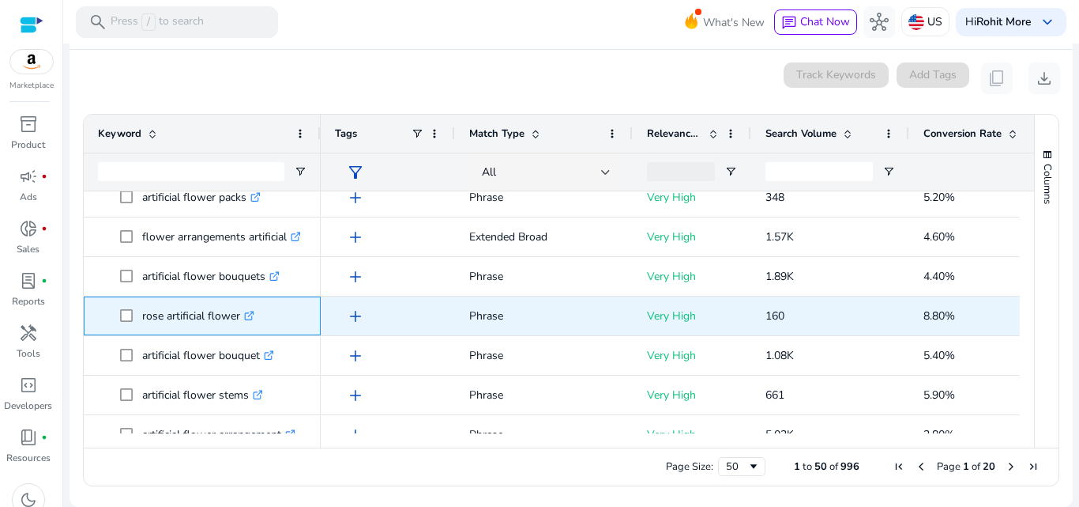
drag, startPoint x: 141, startPoint y: 318, endPoint x: 240, endPoint y: 322, distance: 98.9
click at [240, 322] on span "rose artificial flower .st0{fill:#2c8af8}" at bounding box center [213, 315] width 186 height 32
copy span "rose artificial flower"
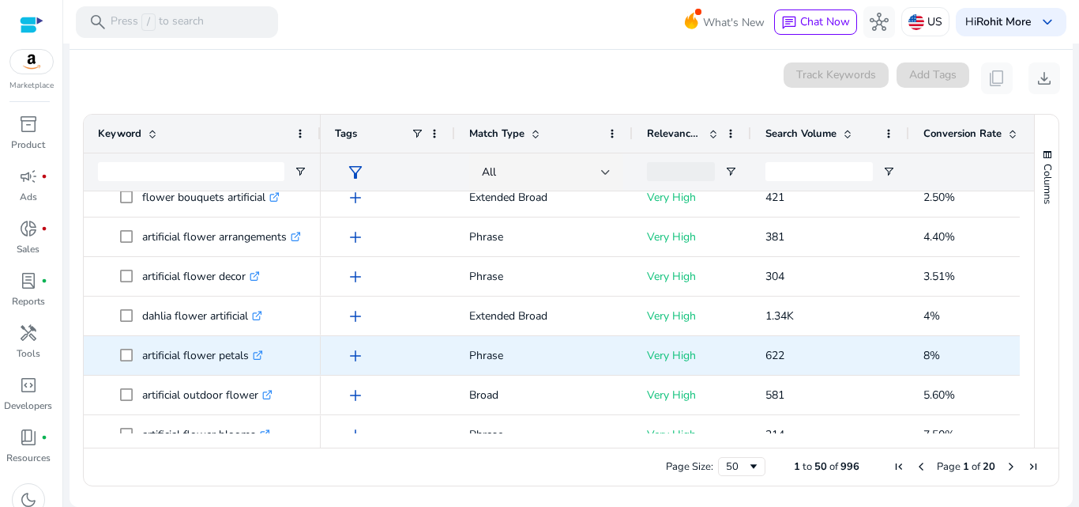
scroll to position [553, 0]
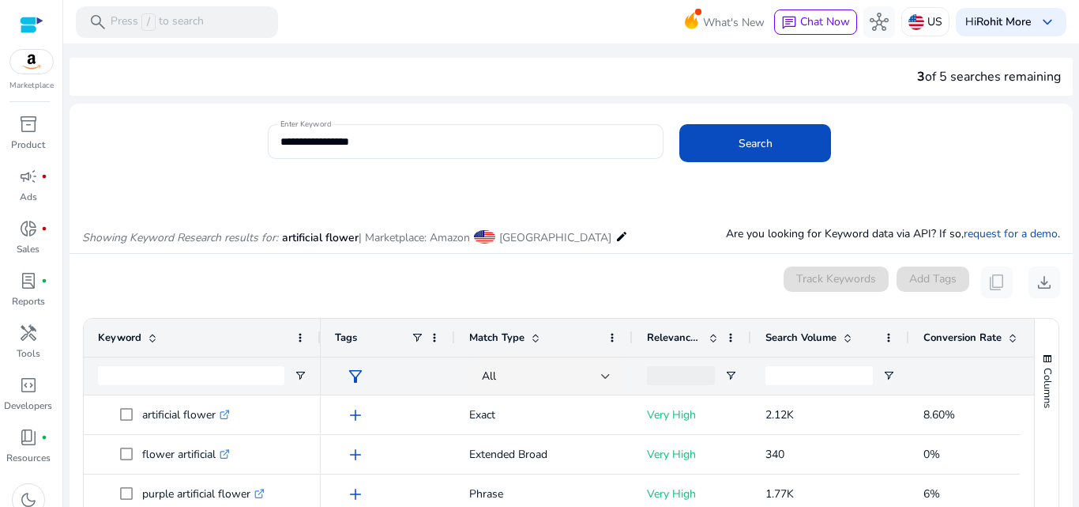
click at [616, 238] on mat-icon "edit" at bounding box center [622, 236] width 13 height 19
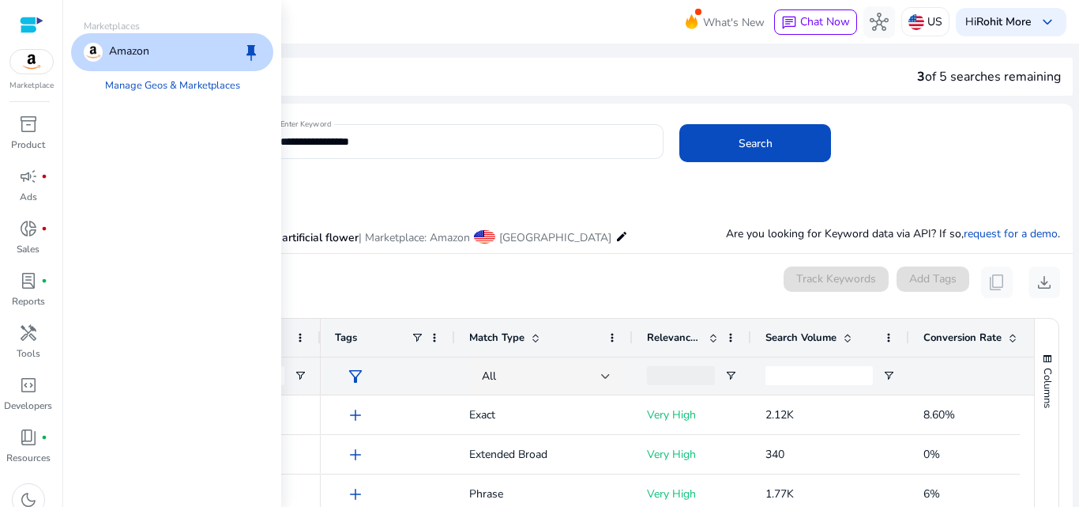
click at [150, 51] on div "Amazon keep" at bounding box center [172, 52] width 202 height 38
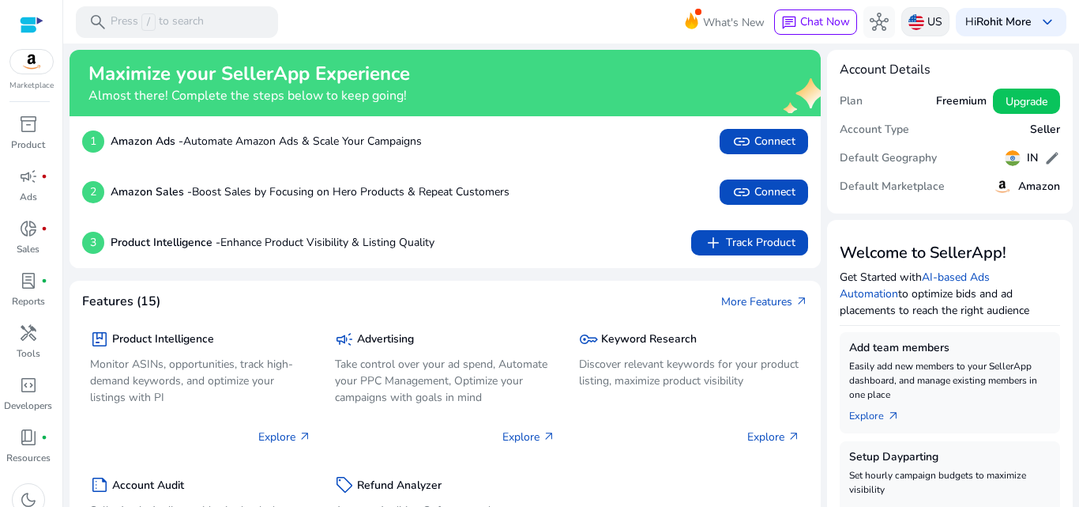
click at [928, 22] on p "US" at bounding box center [935, 22] width 15 height 28
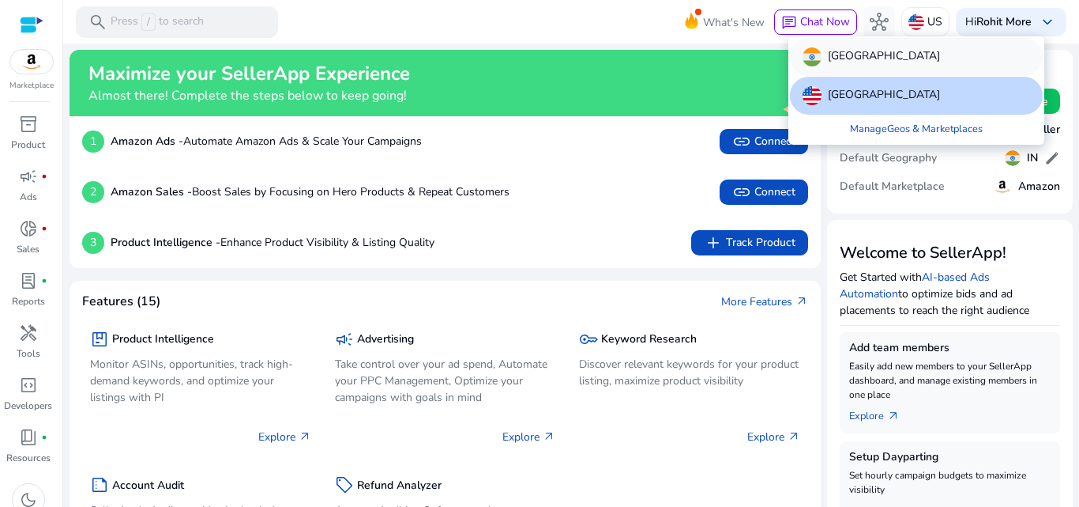
click at [880, 57] on div "[GEOGRAPHIC_DATA]" at bounding box center [916, 57] width 253 height 38
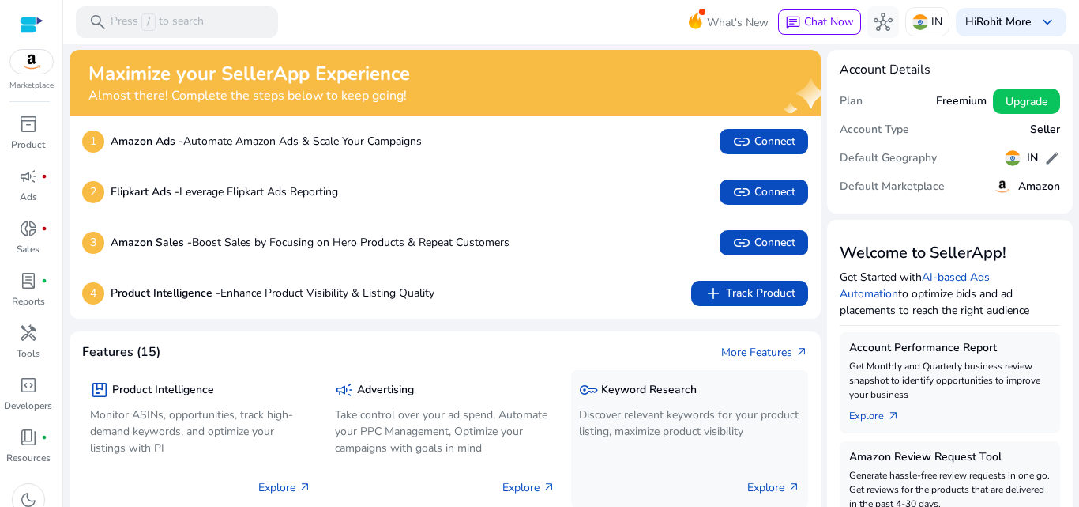
click at [638, 261] on div "3 Amazon Sales - Boost Sales by Focusing on Hero Products & Repeat Customers li…" at bounding box center [445, 242] width 751 height 51
click at [615, 431] on p "Discover relevant keywords for your product listing, maximize product visibility" at bounding box center [689, 422] width 221 height 33
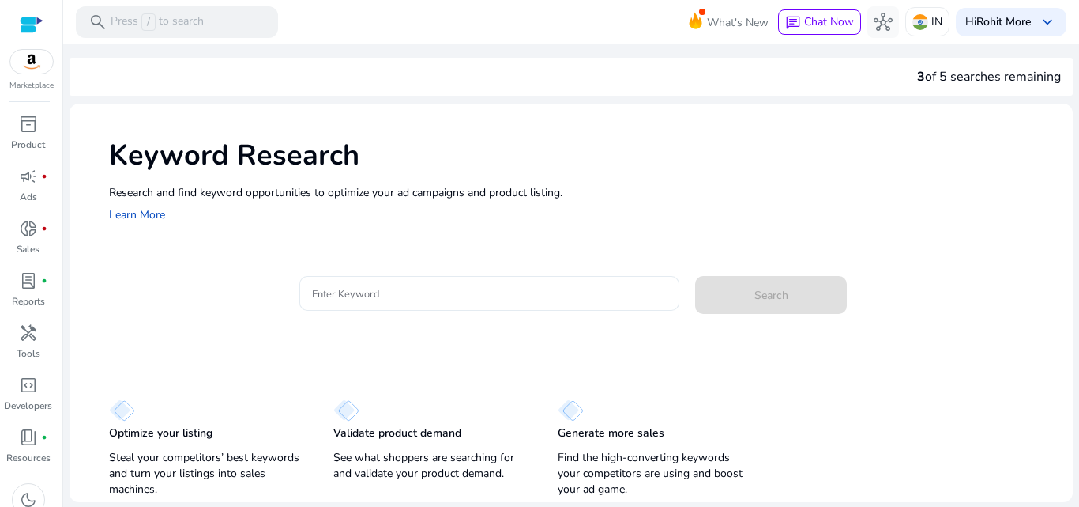
click at [387, 279] on div at bounding box center [490, 293] width 356 height 35
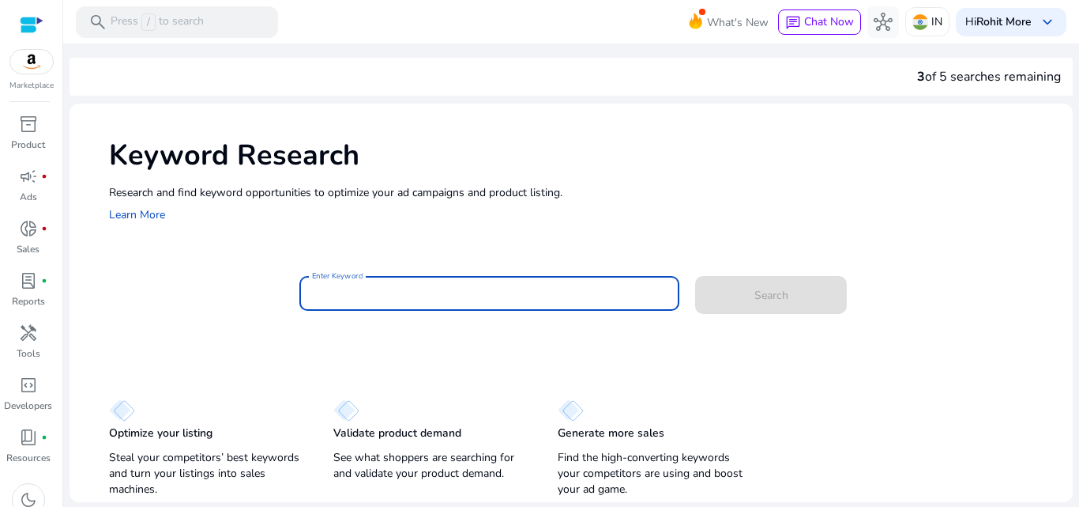
paste input "**********"
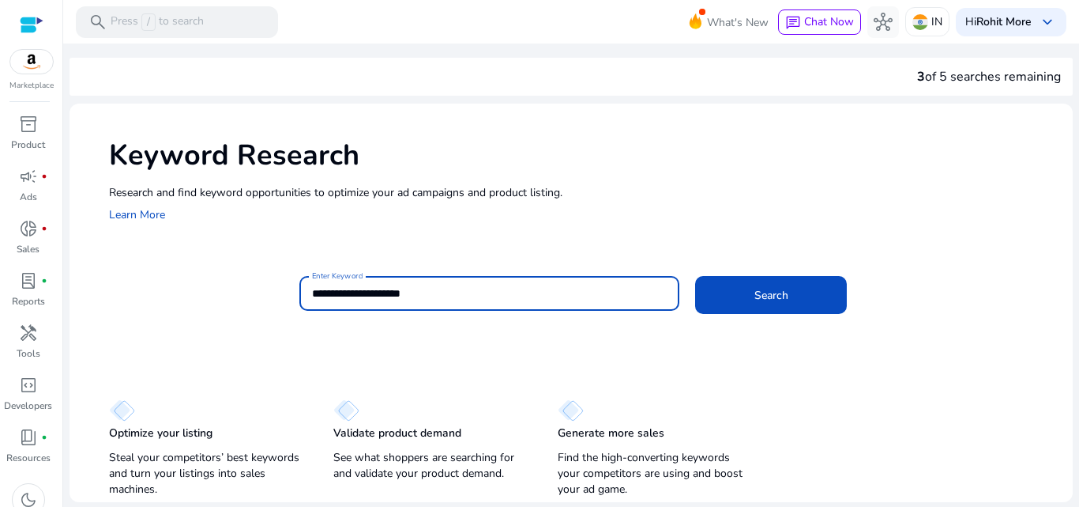
drag, startPoint x: 333, startPoint y: 292, endPoint x: 287, endPoint y: 289, distance: 45.9
click at [287, 289] on div "**********" at bounding box center [584, 301] width 951 height 51
click at [770, 292] on span "Search" at bounding box center [772, 295] width 34 height 17
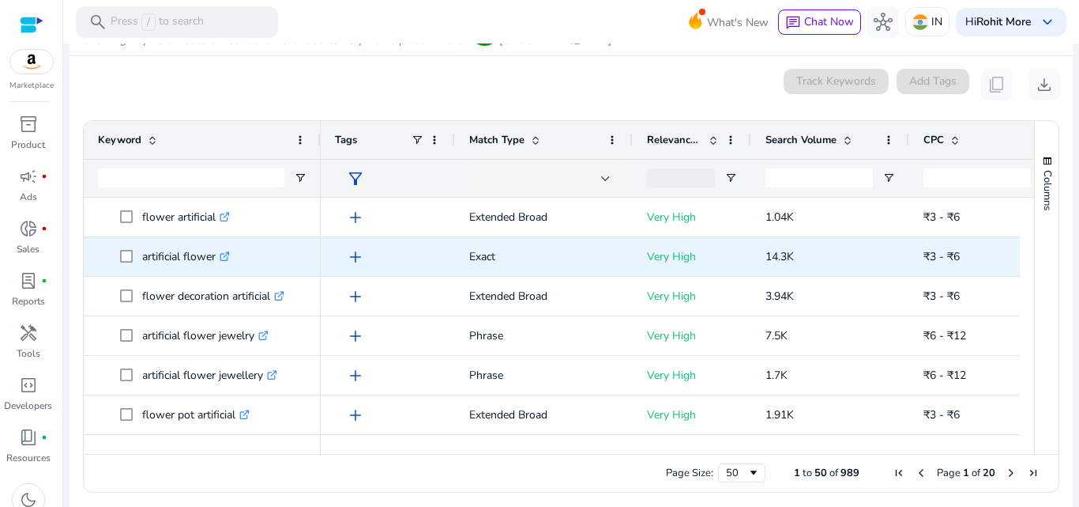
scroll to position [188, 0]
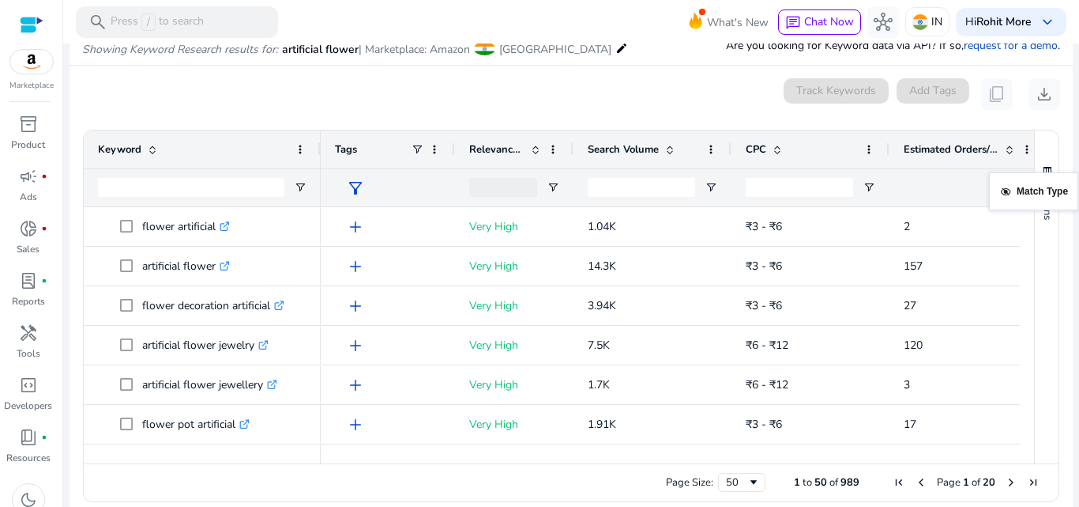
drag, startPoint x: 523, startPoint y: 149, endPoint x: 1079, endPoint y: 182, distance: 556.5
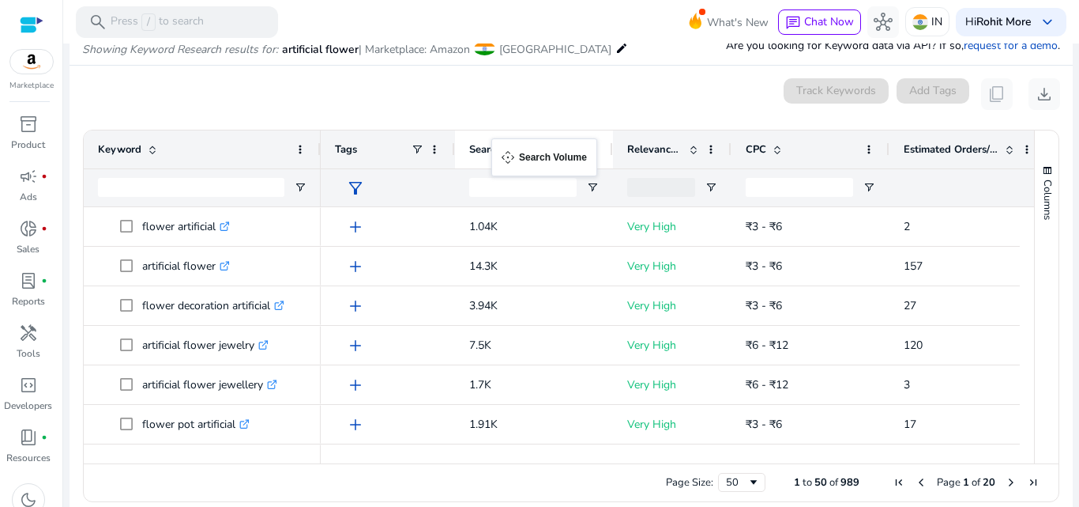
drag, startPoint x: 646, startPoint y: 151, endPoint x: 499, endPoint y: 148, distance: 146.2
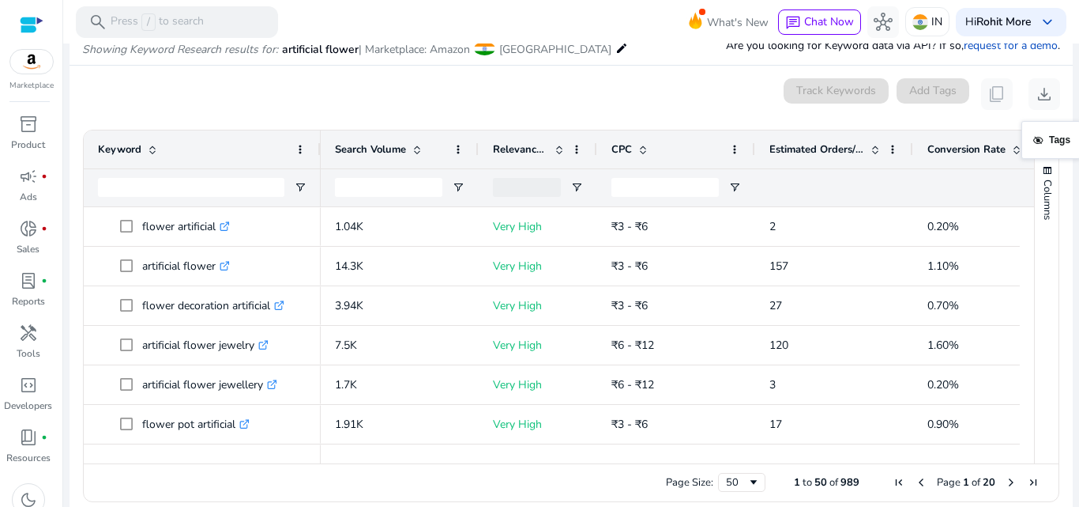
drag, startPoint x: 379, startPoint y: 148, endPoint x: 1079, endPoint y: 130, distance: 699.5
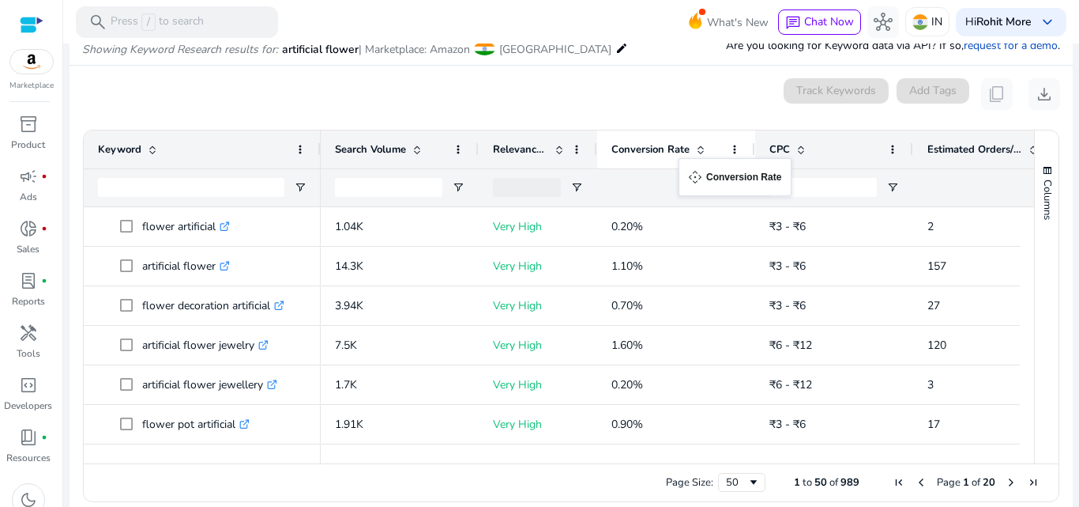
drag, startPoint x: 970, startPoint y: 153, endPoint x: 687, endPoint y: 168, distance: 283.2
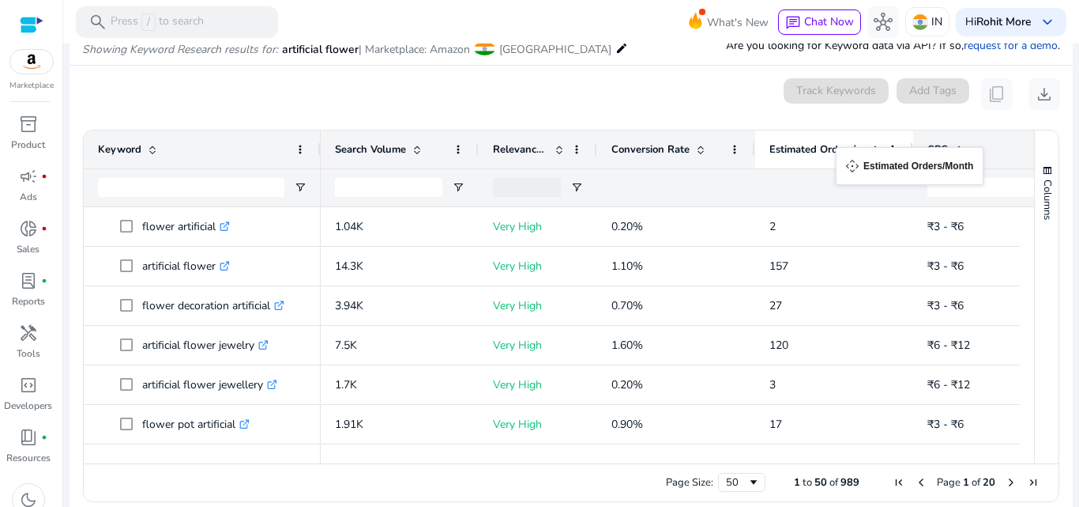
drag, startPoint x: 973, startPoint y: 153, endPoint x: 844, endPoint y: 156, distance: 128.8
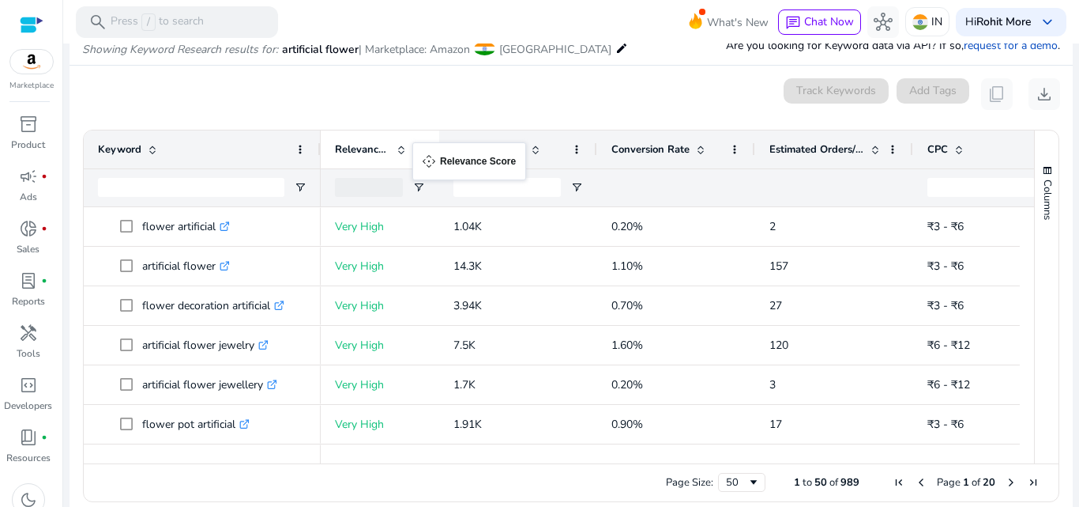
drag, startPoint x: 529, startPoint y: 152, endPoint x: 420, endPoint y: 152, distance: 108.3
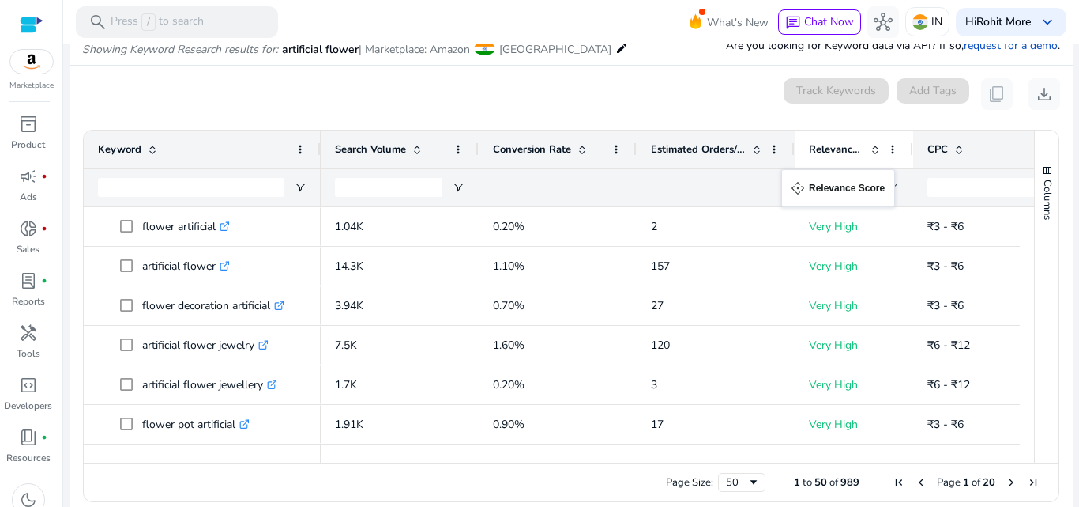
drag, startPoint x: 378, startPoint y: 154, endPoint x: 789, endPoint y: 179, distance: 412.4
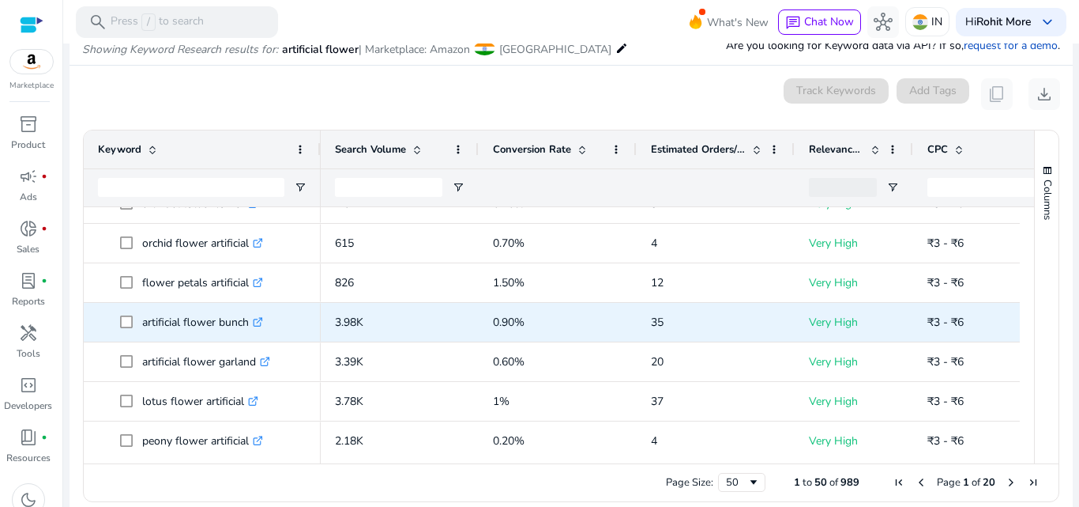
scroll to position [474, 0]
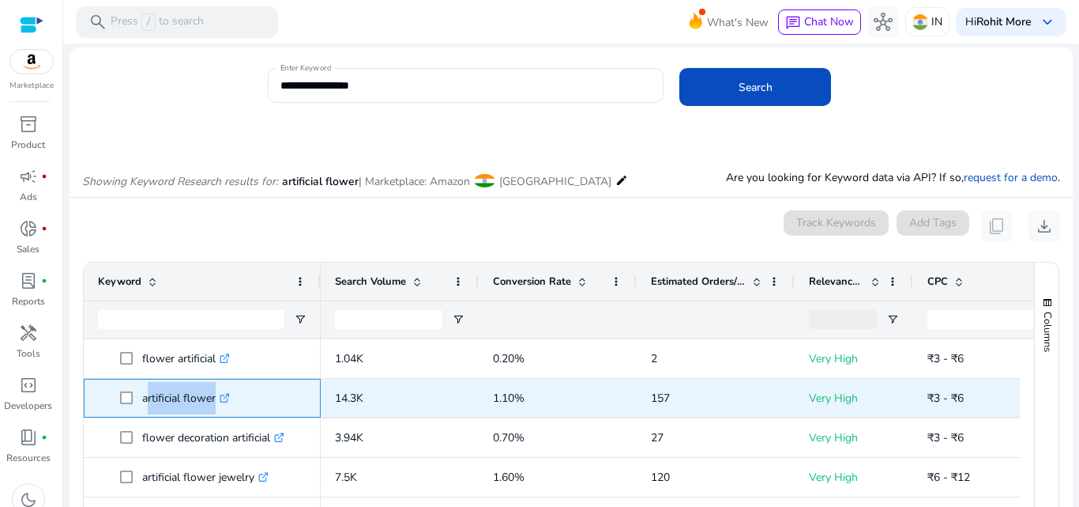
drag, startPoint x: 142, startPoint y: 400, endPoint x: 213, endPoint y: 403, distance: 71.2
click at [213, 403] on p "artificial flower .st0{fill:#2c8af8}" at bounding box center [186, 398] width 88 height 32
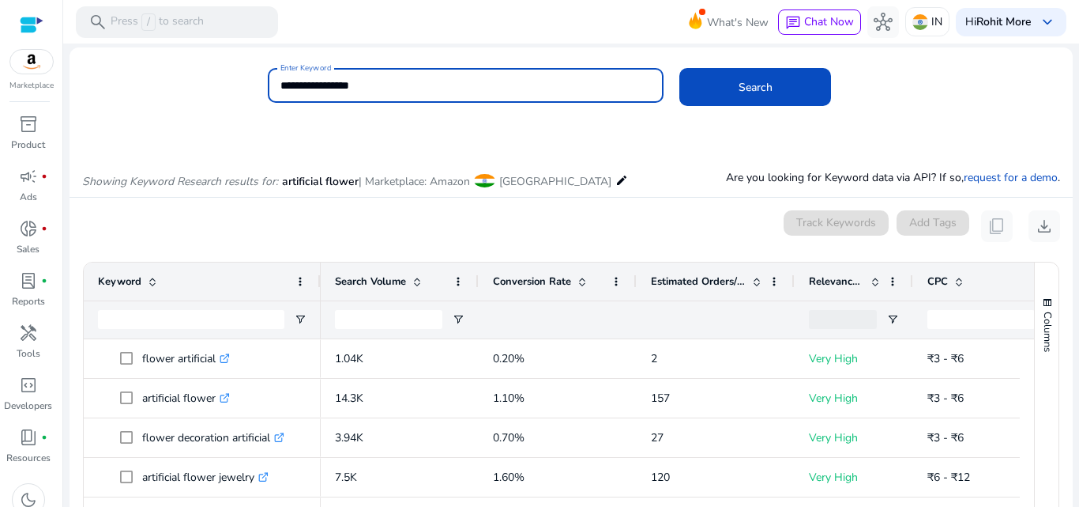
drag, startPoint x: 330, startPoint y: 87, endPoint x: 251, endPoint y: 88, distance: 78.2
click at [251, 88] on div "**********" at bounding box center [565, 93] width 991 height 51
paste input
click at [695, 82] on span at bounding box center [756, 87] width 152 height 38
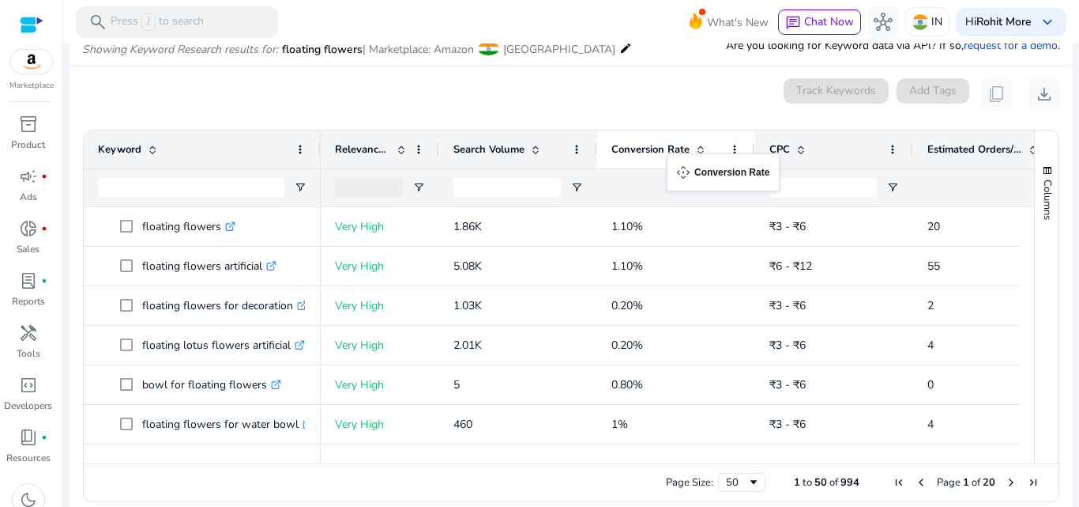
drag, startPoint x: 977, startPoint y: 146, endPoint x: 675, endPoint y: 163, distance: 302.3
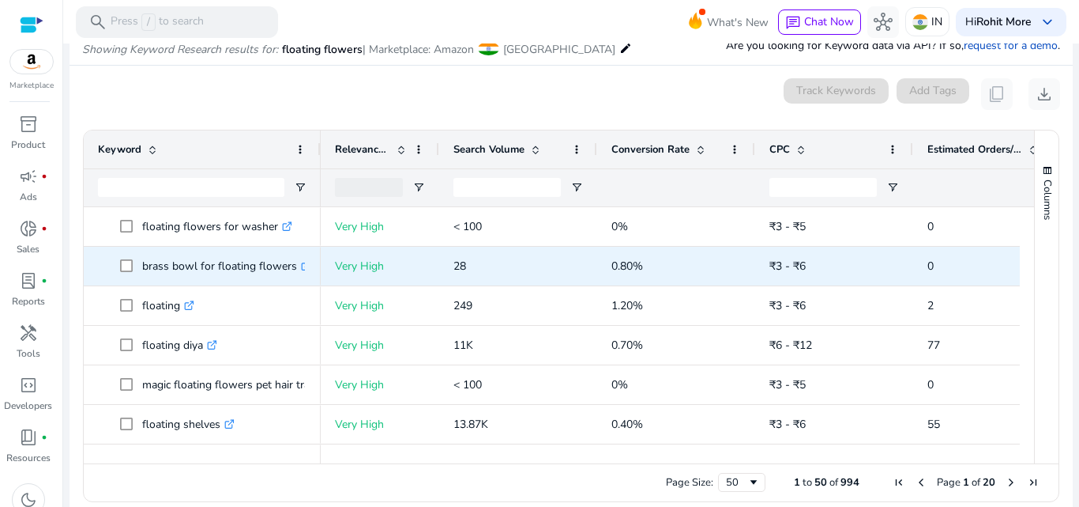
scroll to position [334, 0]
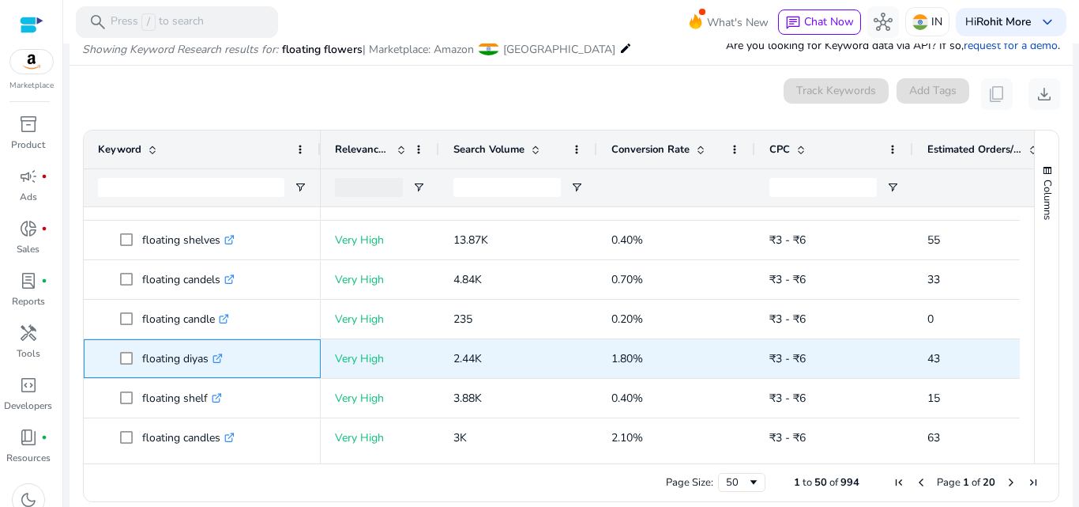
drag, startPoint x: 208, startPoint y: 361, endPoint x: 141, endPoint y: 356, distance: 66.5
click at [141, 356] on span "floating diyas .st0{fill:#2c8af8}" at bounding box center [213, 358] width 186 height 32
copy span "floating diyas"
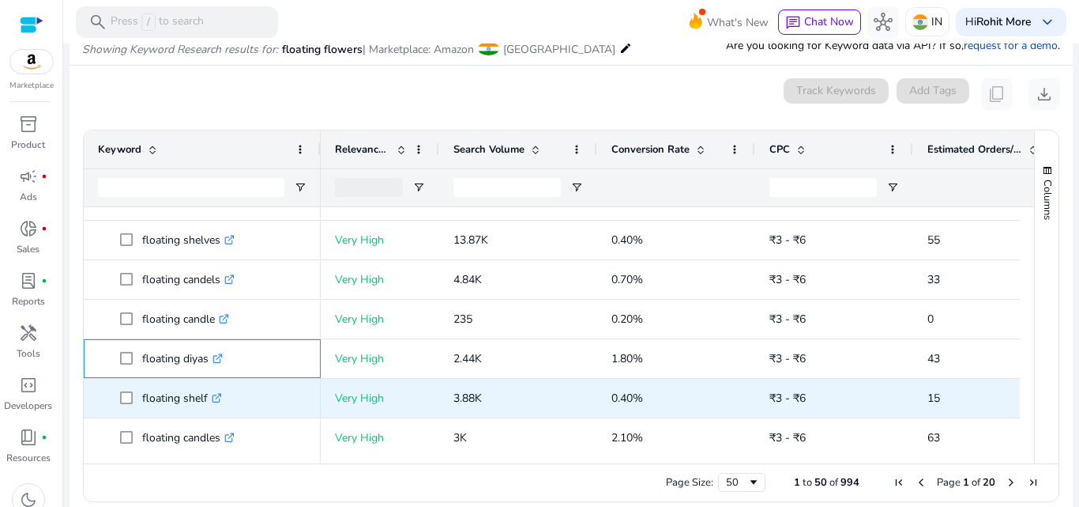
copy span "floating diyas"
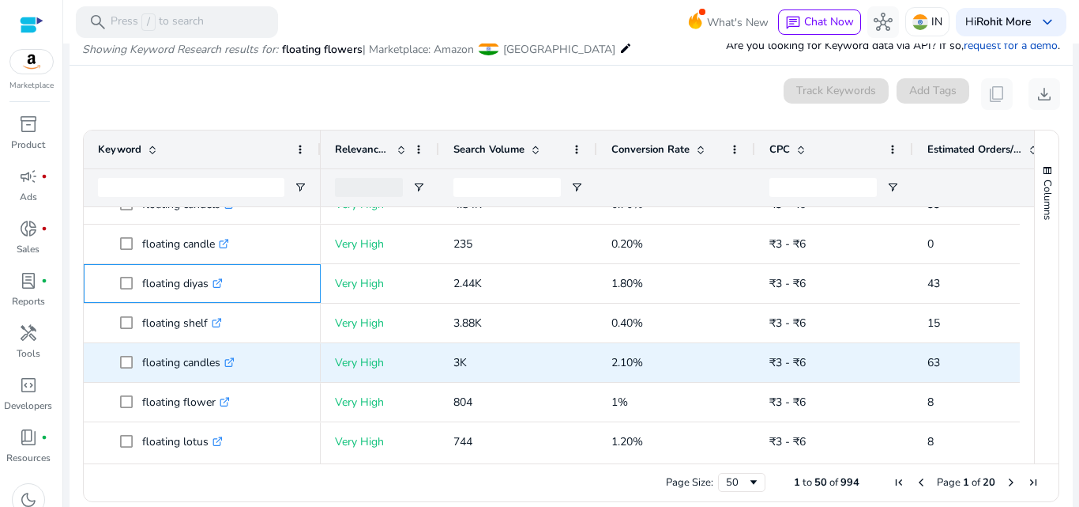
scroll to position [500, 0]
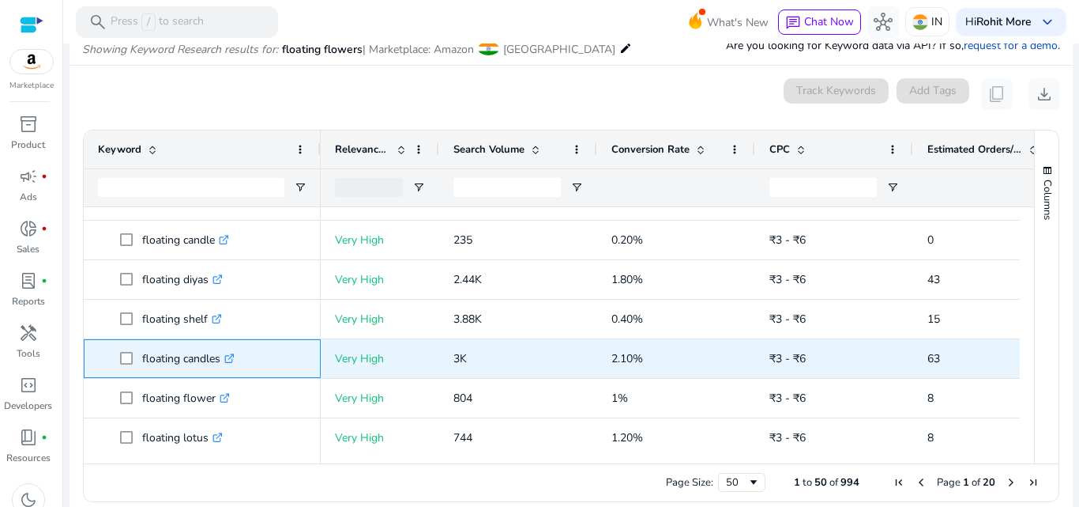
drag, startPoint x: 141, startPoint y: 358, endPoint x: 220, endPoint y: 363, distance: 80.0
click at [220, 363] on span "floating candles .st0{fill:#2c8af8}" at bounding box center [213, 358] width 186 height 32
copy span "floating candles"
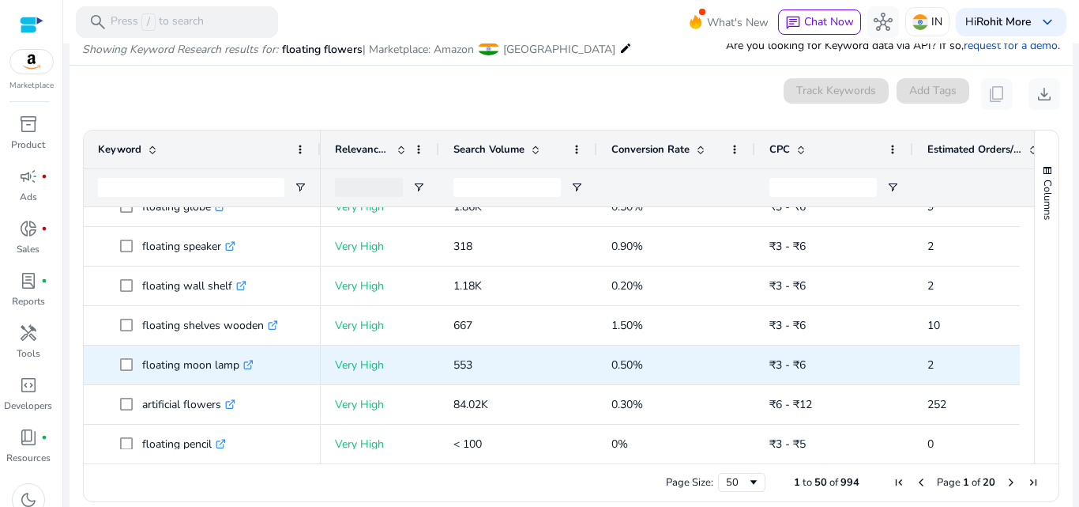
scroll to position [889, 0]
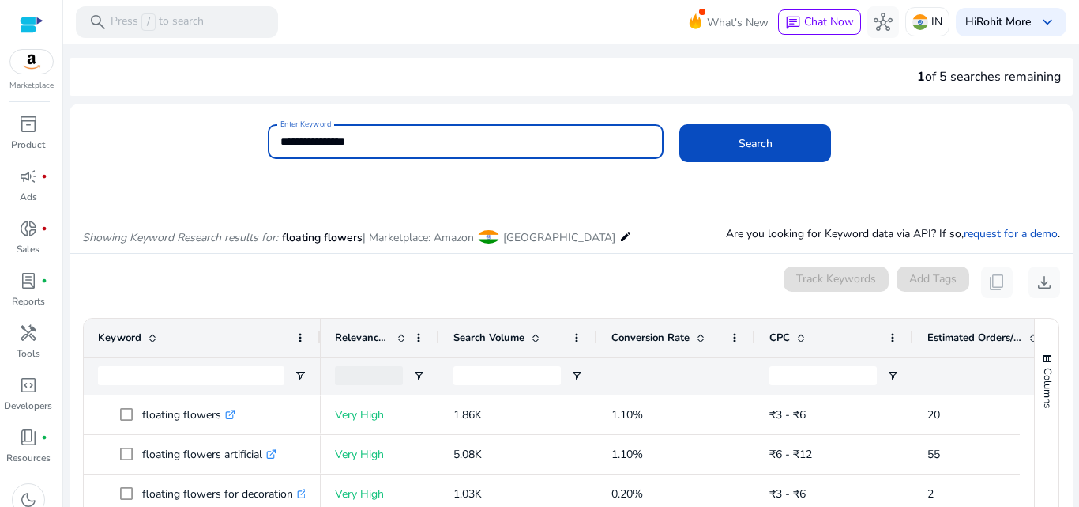
click at [317, 141] on input "**********" at bounding box center [466, 141] width 371 height 17
type input "**********"
click at [680, 124] on button "Search" at bounding box center [756, 143] width 152 height 38
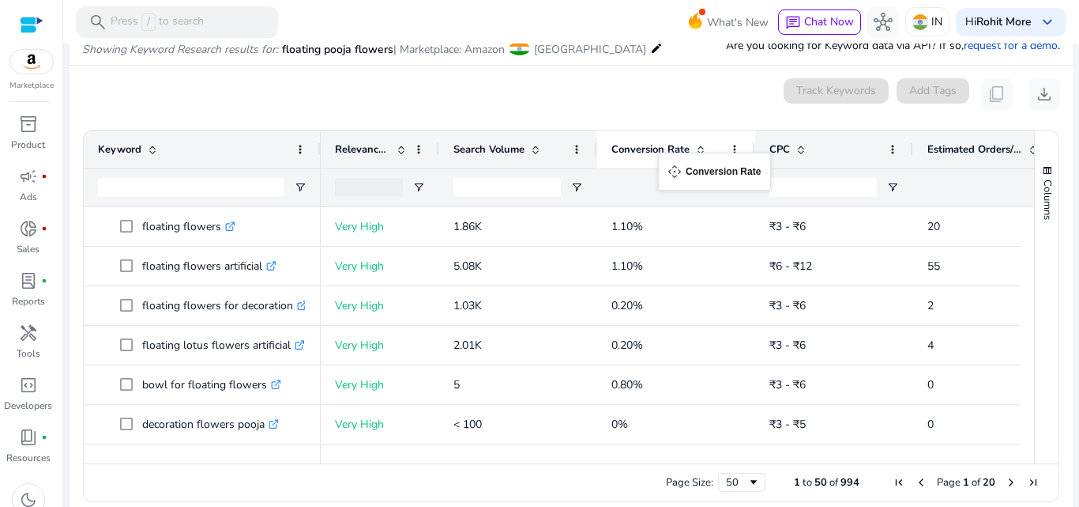
drag, startPoint x: 964, startPoint y: 152, endPoint x: 666, endPoint y: 162, distance: 298.1
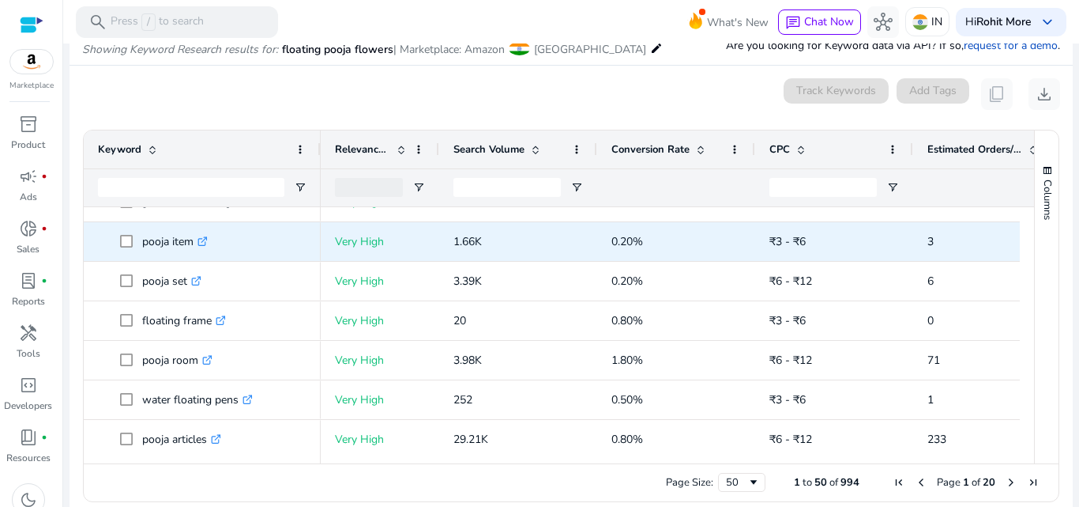
scroll to position [1606, 0]
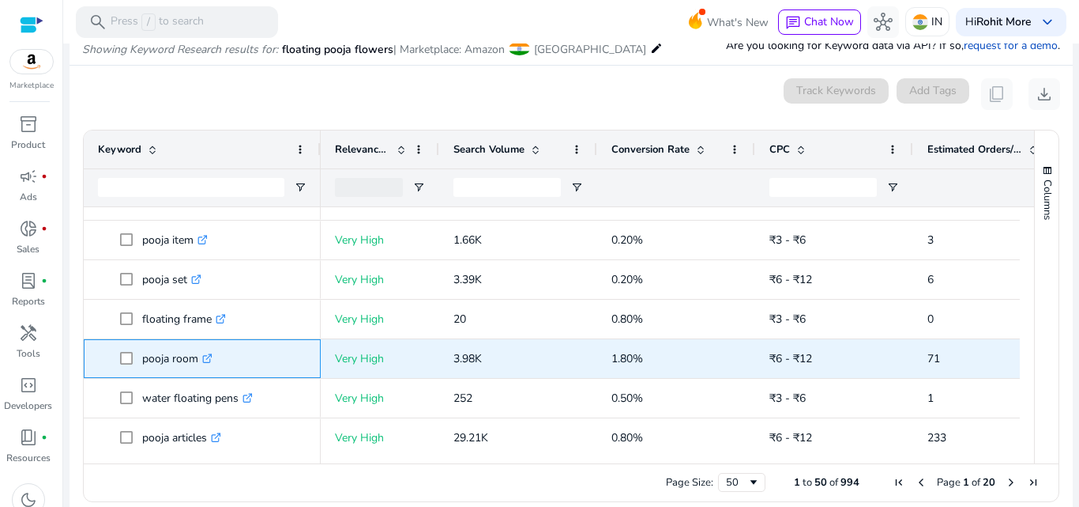
drag, startPoint x: 198, startPoint y: 358, endPoint x: 142, endPoint y: 356, distance: 56.1
click at [142, 356] on p "pooja room .st0{fill:#2c8af8}" at bounding box center [177, 358] width 70 height 32
copy p "pooja room"
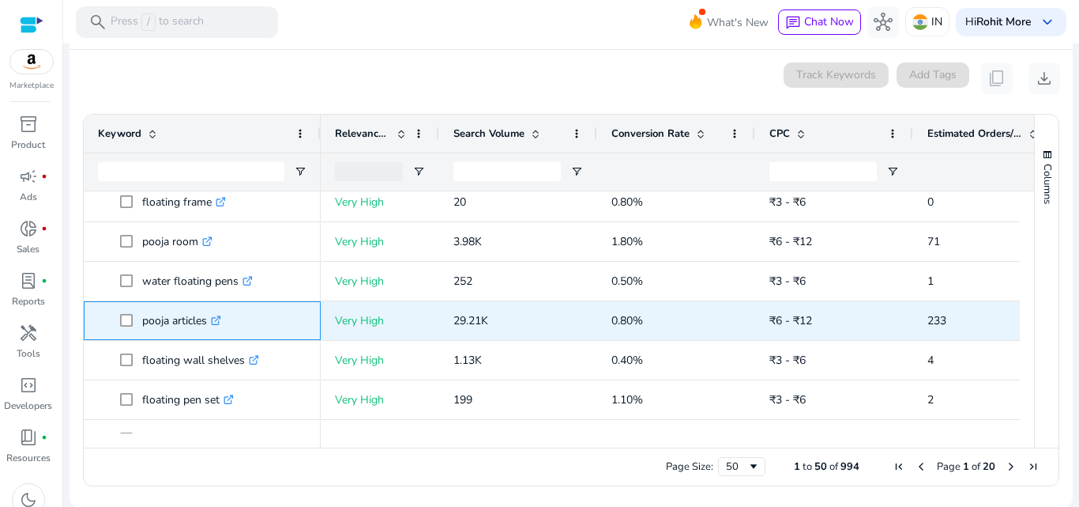
drag, startPoint x: 144, startPoint y: 325, endPoint x: 207, endPoint y: 334, distance: 63.9
click at [207, 334] on p "pooja articles .st0{fill:#2c8af8}" at bounding box center [181, 320] width 79 height 32
copy p "pooja articles"
